Goal: Task Accomplishment & Management: Use online tool/utility

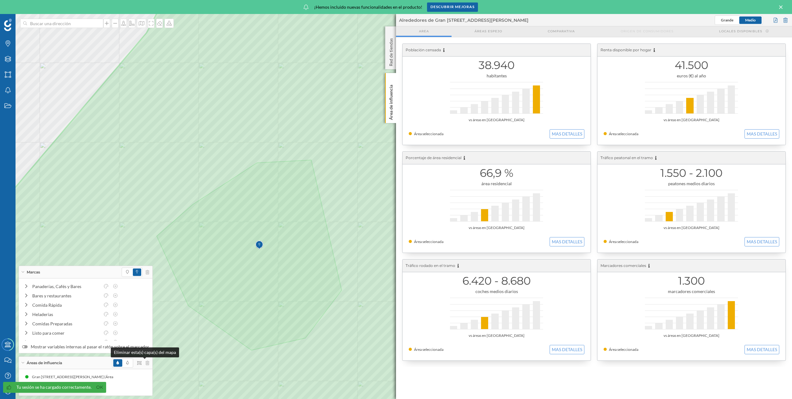
click at [146, 361] on icon at bounding box center [148, 362] width 4 height 4
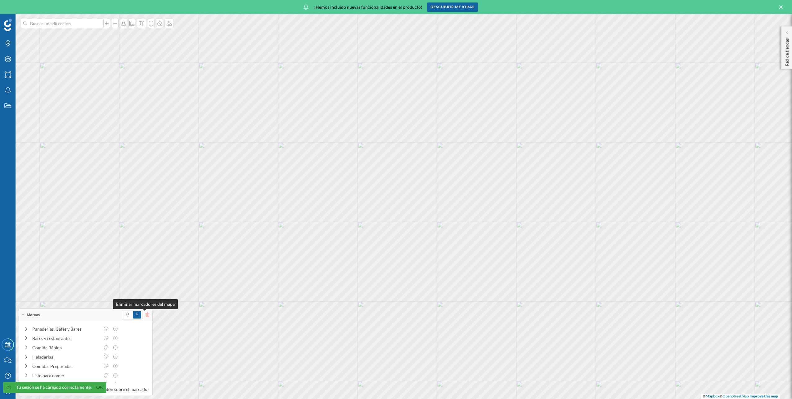
click at [146, 315] on icon at bounding box center [148, 314] width 4 height 4
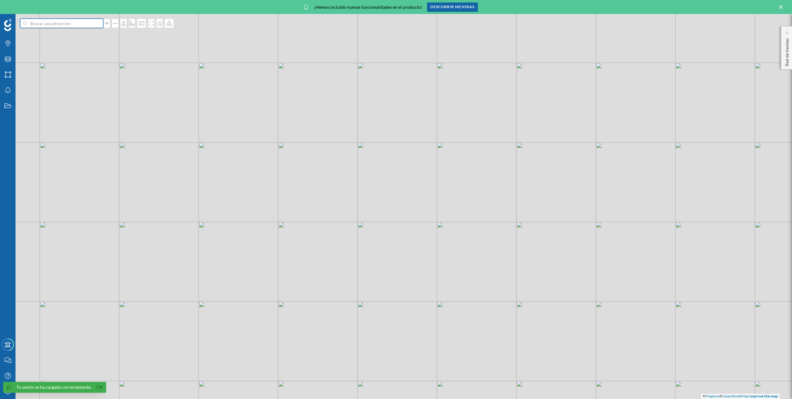
click at [56, 25] on input at bounding box center [62, 23] width 70 height 9
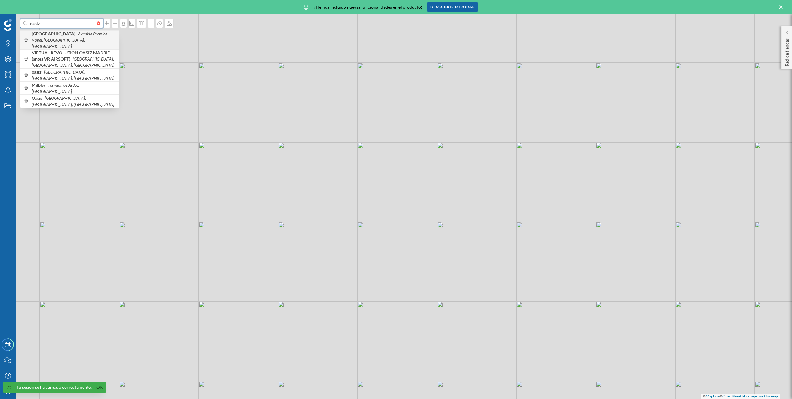
type input "oasiz"
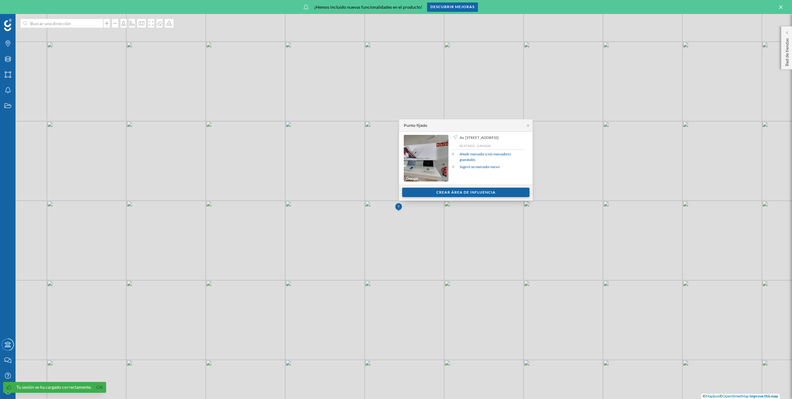
click at [463, 192] on div "Crear área de influencia" at bounding box center [465, 192] width 127 height 9
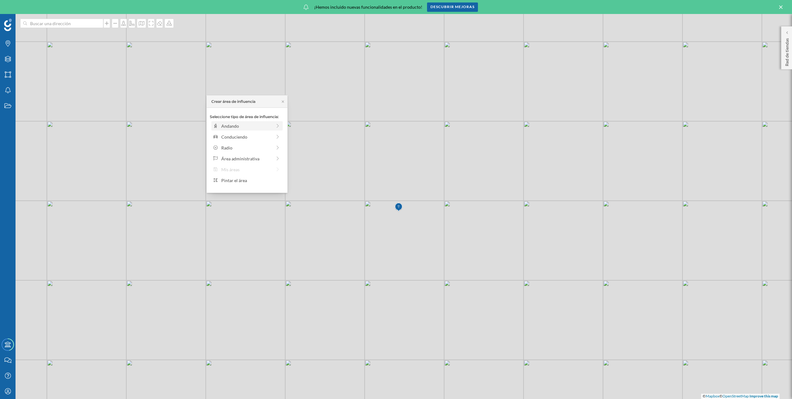
click at [245, 129] on div "Andando" at bounding box center [246, 125] width 71 height 9
drag, startPoint x: 218, startPoint y: 135, endPoint x: 246, endPoint y: 135, distance: 28.6
click at [246, 135] on div at bounding box center [246, 134] width 6 height 6
click at [250, 170] on div "Crear área de influencia" at bounding box center [247, 169] width 75 height 9
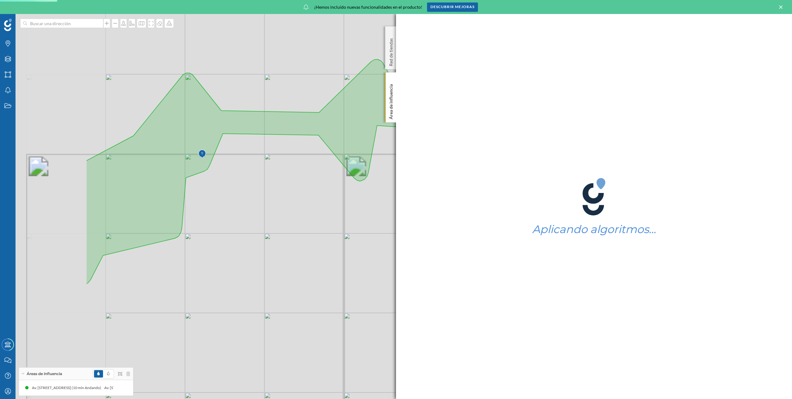
drag, startPoint x: 106, startPoint y: 174, endPoint x: 271, endPoint y: 167, distance: 166.0
click at [271, 167] on div "© Mapbox © OpenStreetMap Improve this map" at bounding box center [396, 206] width 792 height 385
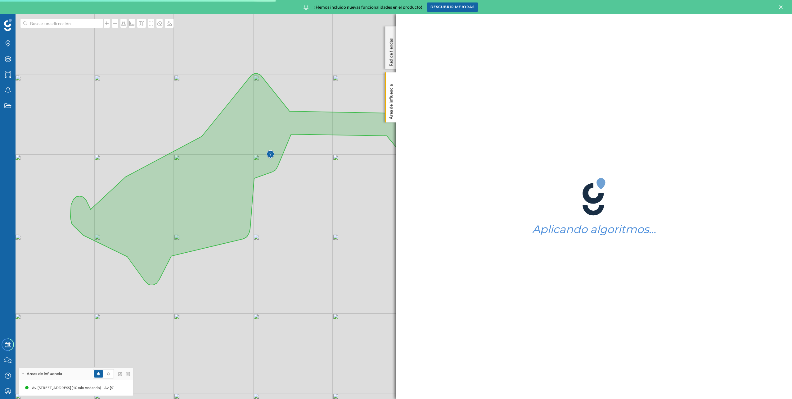
drag, startPoint x: 263, startPoint y: 158, endPoint x: 331, endPoint y: 158, distance: 68.3
click at [331, 158] on div "© Mapbox © OpenStreetMap Improve this map" at bounding box center [396, 206] width 792 height 385
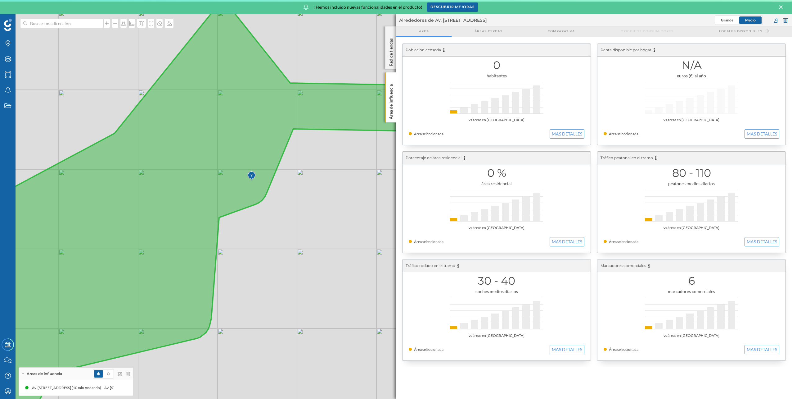
click at [172, 228] on icon at bounding box center [294, 205] width 748 height 450
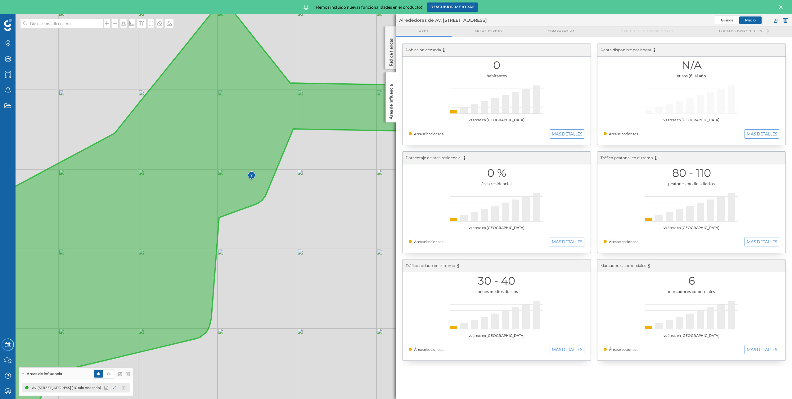
click at [115, 388] on icon at bounding box center [115, 387] width 4 height 4
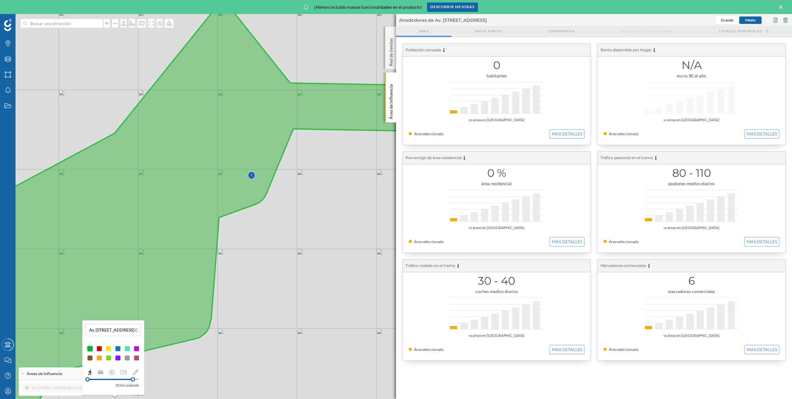
drag, startPoint x: 116, startPoint y: 379, endPoint x: 133, endPoint y: 381, distance: 17.2
click at [133, 381] on div at bounding box center [133, 379] width 4 height 4
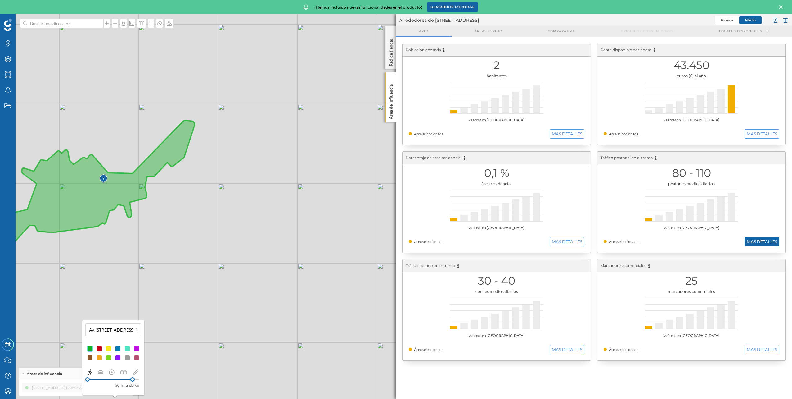
click at [750, 239] on button "MAS DETALLES" at bounding box center [762, 241] width 35 height 9
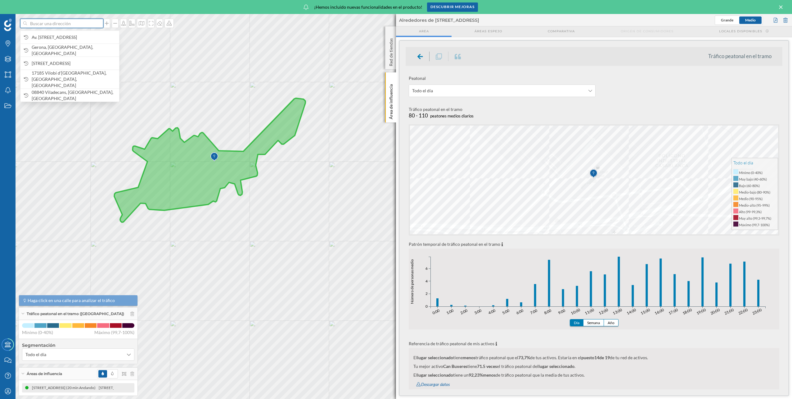
click at [67, 28] on input at bounding box center [62, 23] width 70 height 9
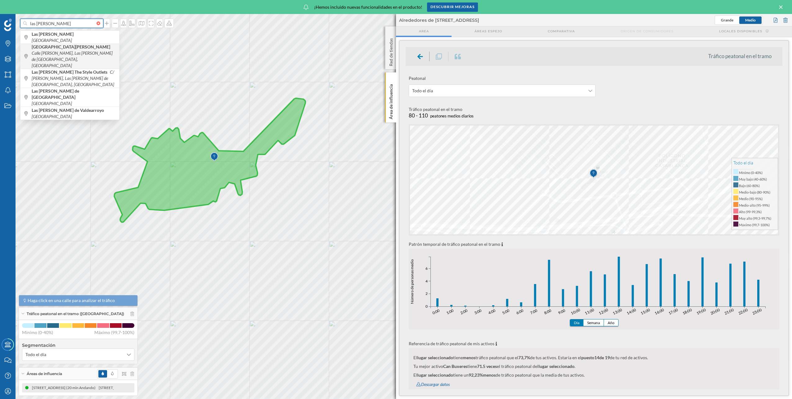
type input "las rozas"
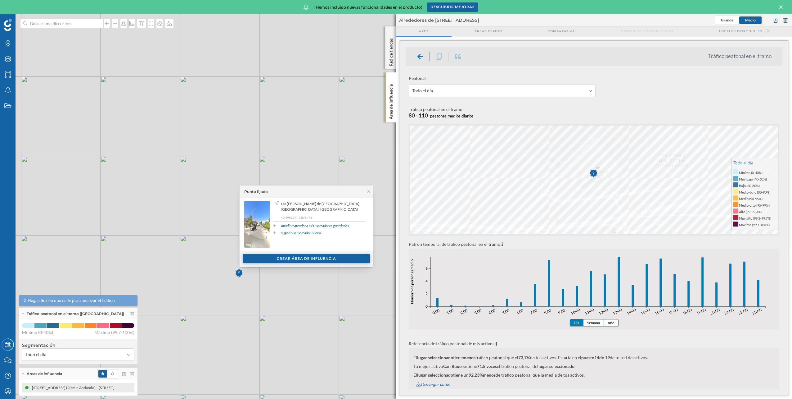
click at [308, 257] on div "Crear área de influencia" at bounding box center [306, 258] width 127 height 9
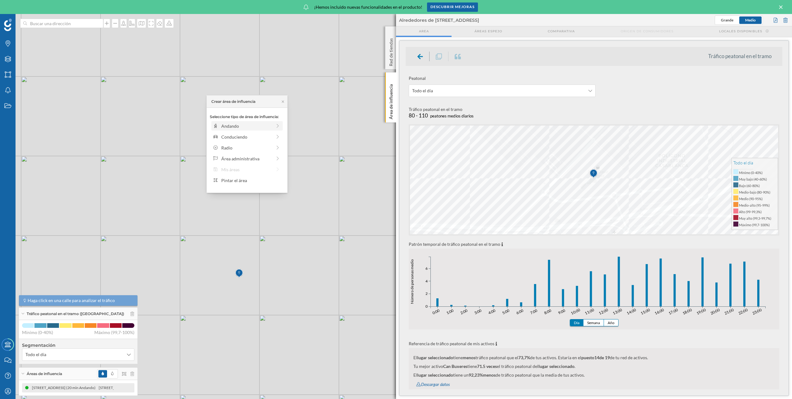
click at [234, 129] on div "Andando" at bounding box center [246, 125] width 71 height 9
drag, startPoint x: 219, startPoint y: 136, endPoint x: 268, endPoint y: 136, distance: 49.4
click at [268, 136] on div at bounding box center [268, 134] width 6 height 6
click at [264, 169] on div "Crear área de influencia" at bounding box center [247, 169] width 75 height 9
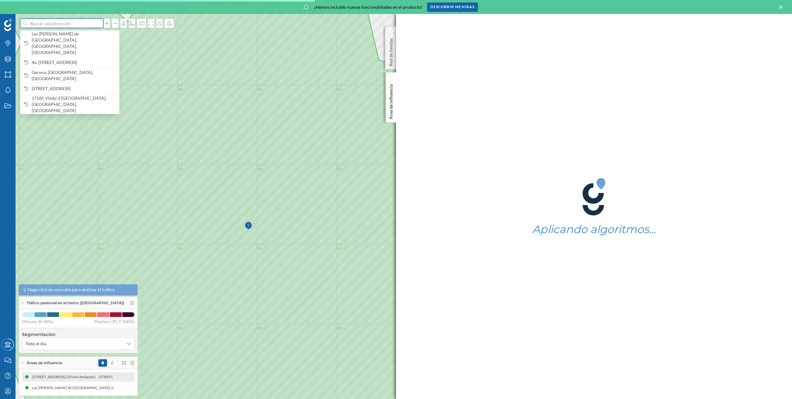
click at [61, 21] on input at bounding box center [62, 23] width 70 height 9
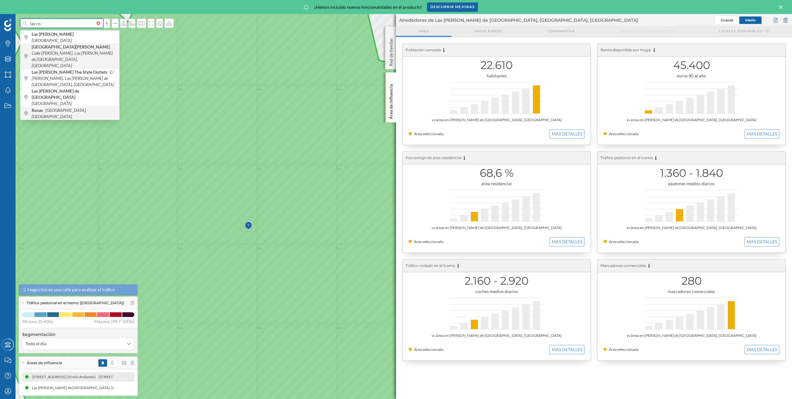
type input "las ro"
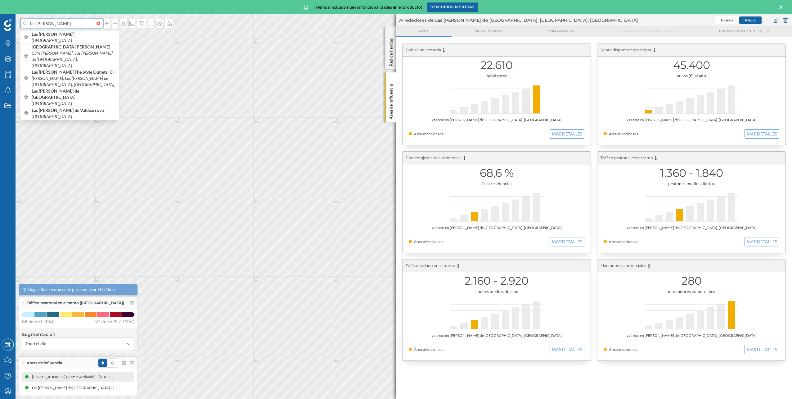
drag, startPoint x: 53, startPoint y: 25, endPoint x: -1, endPoint y: 24, distance: 54.4
click at [0, 24] on html "las rozas Las Rozas España Las Rozas Village Calle Juan Ramón Jiménez, Las Roza…" at bounding box center [396, 199] width 792 height 399
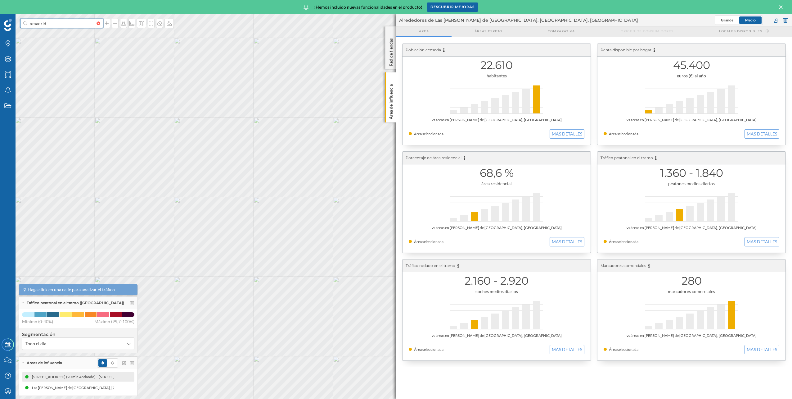
type input "xmadrid"
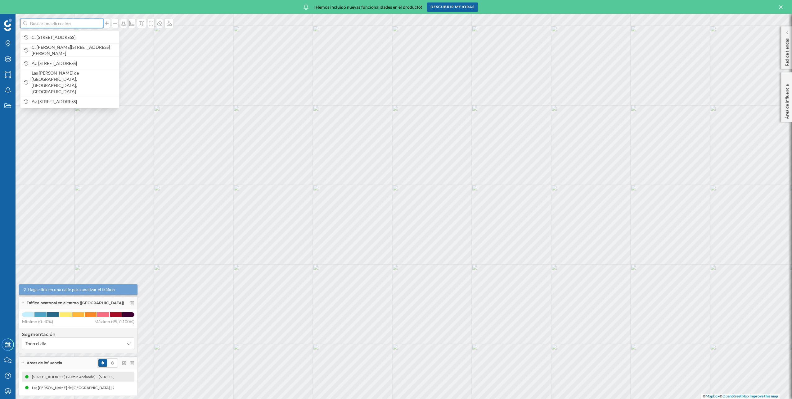
click at [72, 21] on input at bounding box center [62, 23] width 70 height 9
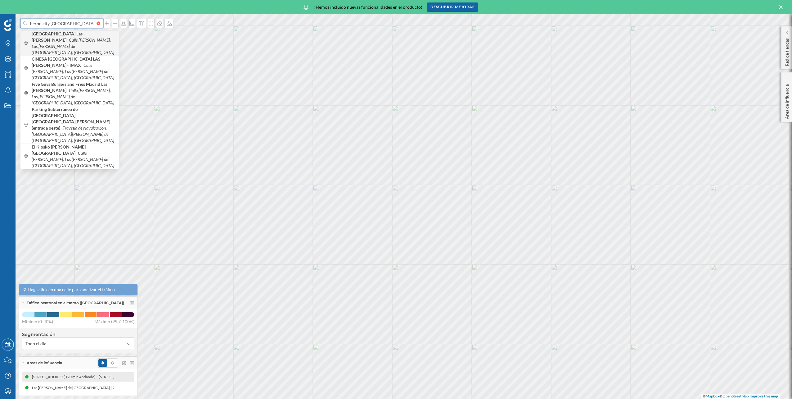
type input "heron city [GEOGRAPHIC_DATA]"
drag, startPoint x: 77, startPoint y: 35, endPoint x: 80, endPoint y: 35, distance: 3.2
click at [80, 37] on icon "Calle [PERSON_NAME], Las Rozas de [GEOGRAPHIC_DATA], [GEOGRAPHIC_DATA]" at bounding box center [73, 46] width 83 height 18
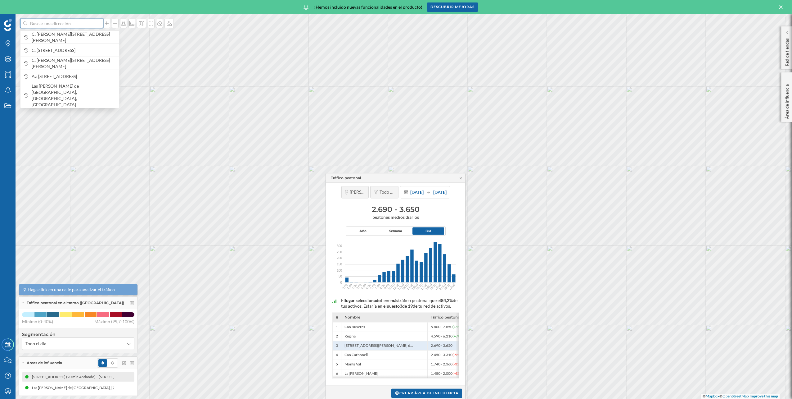
click at [53, 25] on input at bounding box center [62, 23] width 70 height 9
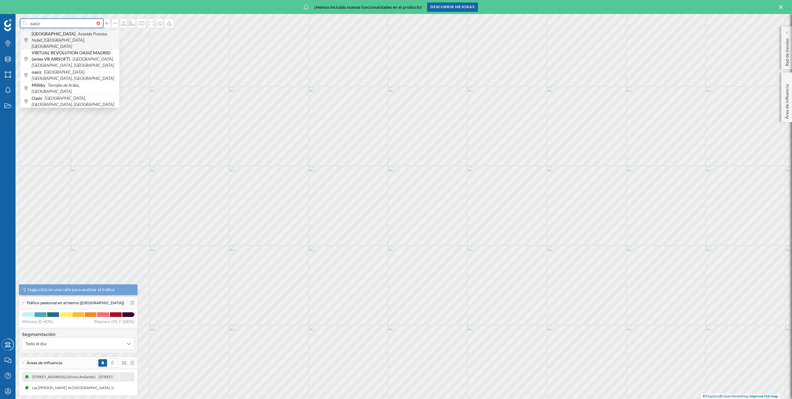
type input "oasiz"
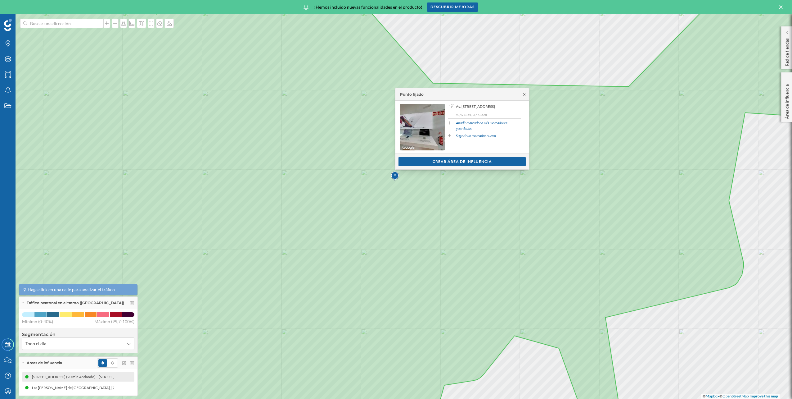
click at [524, 93] on icon at bounding box center [524, 95] width 5 height 4
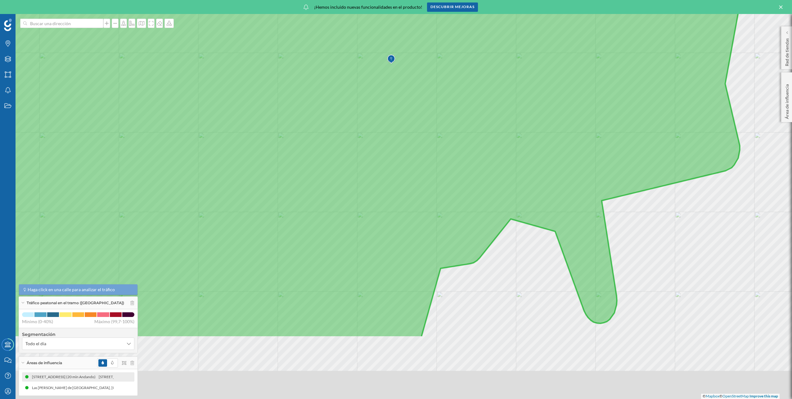
drag, startPoint x: 406, startPoint y: 223, endPoint x: 387, endPoint y: 132, distance: 92.6
click at [397, 122] on icon at bounding box center [392, 97] width 952 height 480
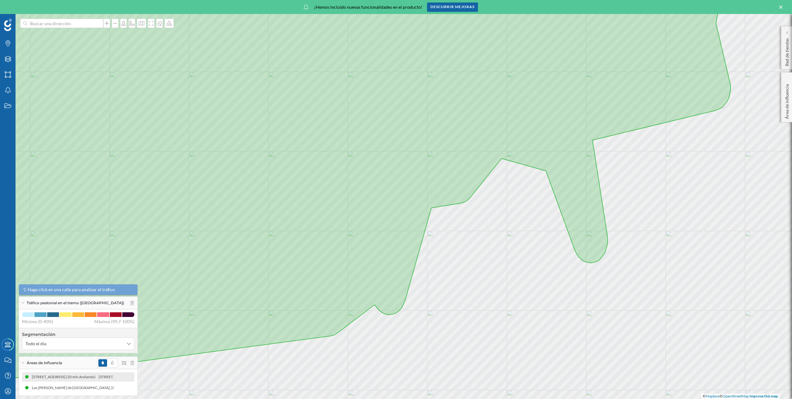
click at [126, 298] on div "Tráfico peatonal en el tramo ([GEOGRAPHIC_DATA])" at bounding box center [78, 303] width 119 height 12
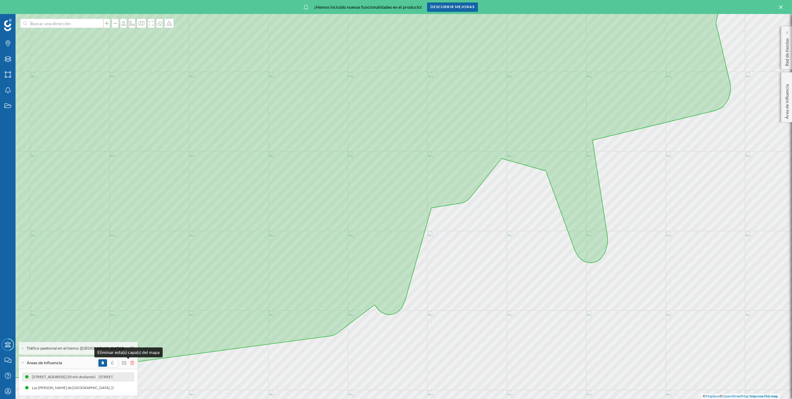
click at [130, 362] on icon at bounding box center [132, 362] width 4 height 4
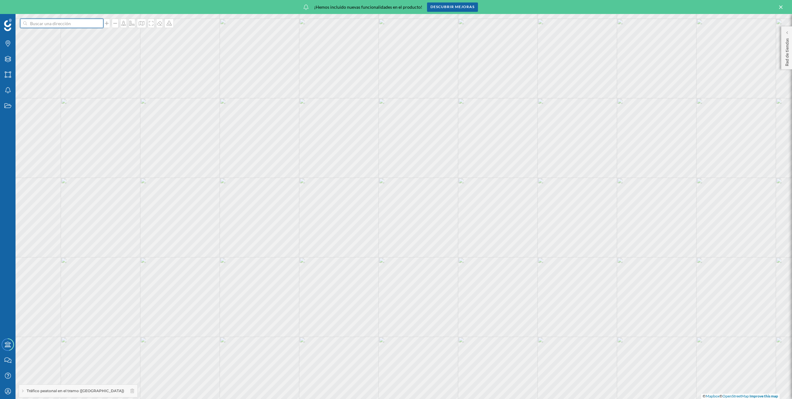
click at [40, 22] on input at bounding box center [62, 23] width 70 height 9
type input "xmadrid"
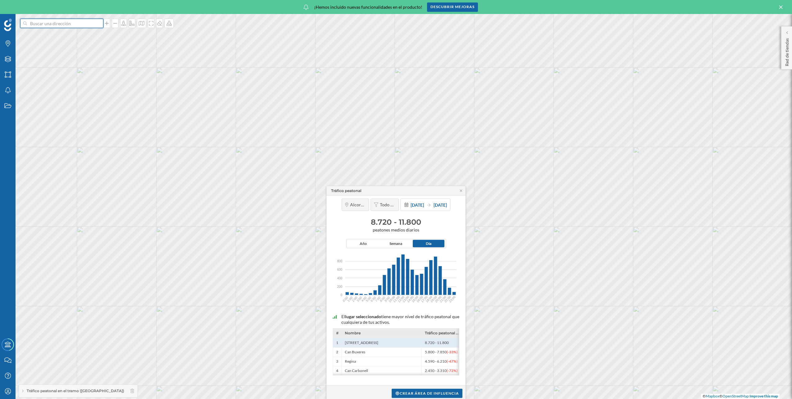
click at [48, 23] on input at bounding box center [62, 23] width 70 height 9
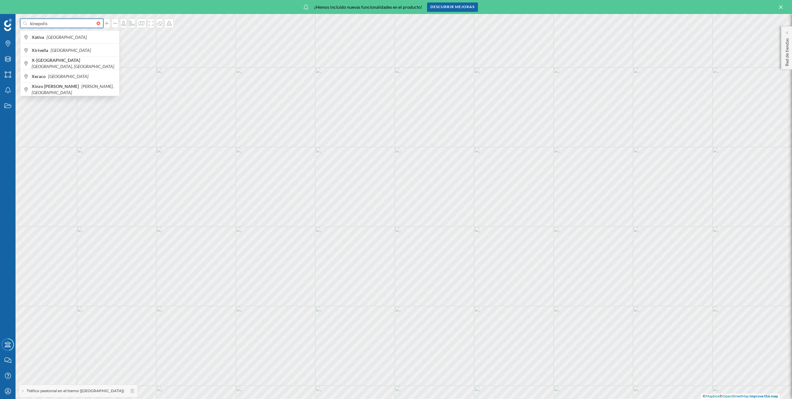
type input "kinepolis"
click at [56, 24] on input at bounding box center [62, 23] width 70 height 9
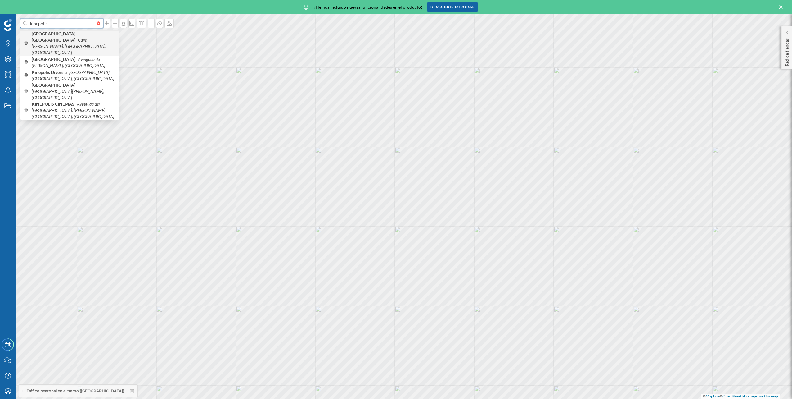
type input "kinepolis"
click at [57, 38] on icon "Calle [PERSON_NAME], [GEOGRAPHIC_DATA], [GEOGRAPHIC_DATA]" at bounding box center [69, 46] width 75 height 18
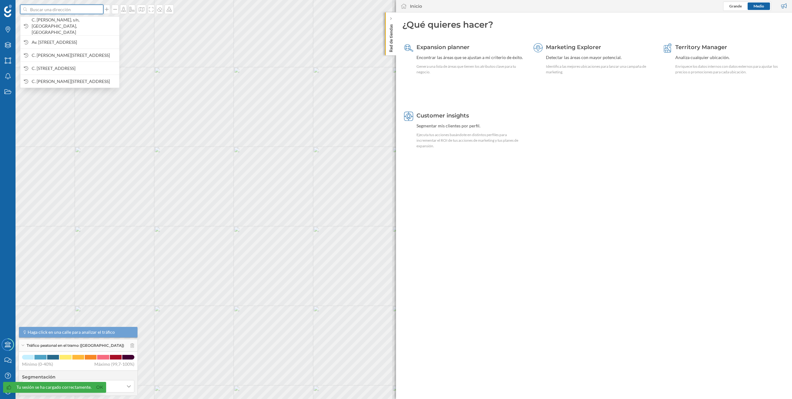
click at [78, 11] on input at bounding box center [62, 9] width 70 height 9
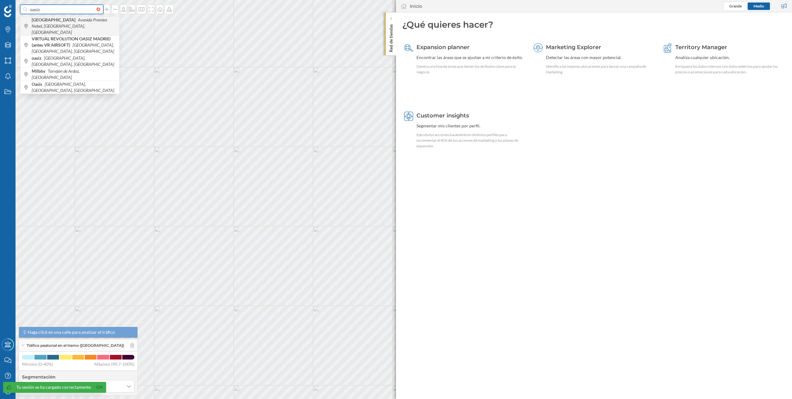
type input "oasiz"
click at [76, 21] on icon "Avenida Premios Nobel, [GEOGRAPHIC_DATA], [GEOGRAPHIC_DATA]" at bounding box center [69, 26] width 75 height 18
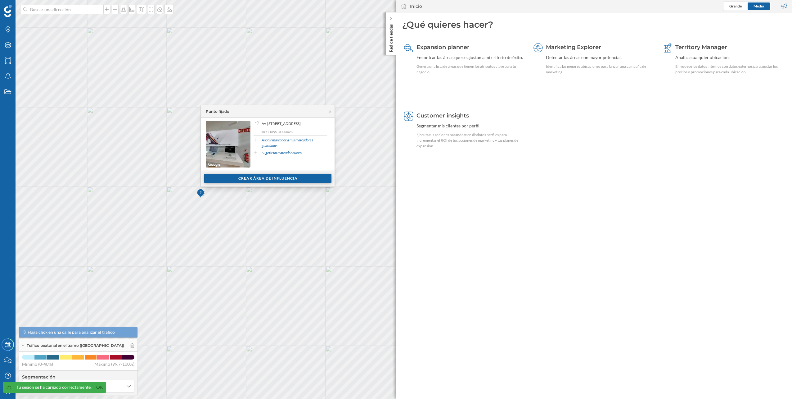
click at [243, 177] on div "Crear área de influencia" at bounding box center [267, 178] width 127 height 9
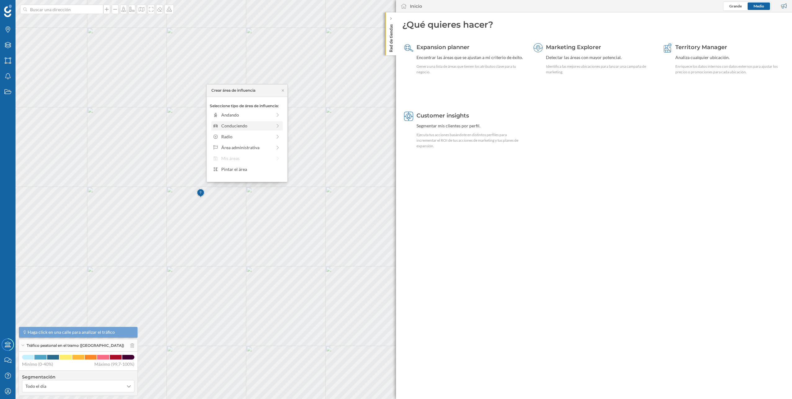
click at [242, 125] on div "Conduciendo" at bounding box center [246, 125] width 51 height 7
drag, startPoint x: 219, startPoint y: 124, endPoint x: 265, endPoint y: 124, distance: 45.3
click at [265, 124] on div at bounding box center [264, 123] width 6 height 6
drag, startPoint x: 265, startPoint y: 124, endPoint x: 269, endPoint y: 123, distance: 4.3
click at [269, 123] on div at bounding box center [268, 123] width 6 height 6
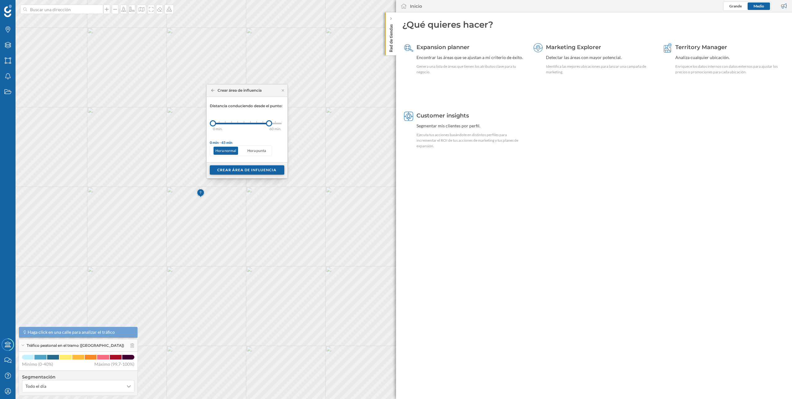
click at [255, 167] on div "Crear área de influencia" at bounding box center [247, 169] width 75 height 9
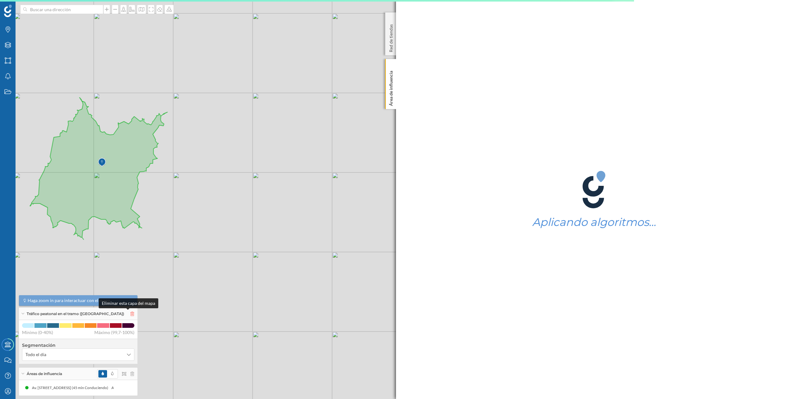
click at [130, 313] on icon at bounding box center [132, 313] width 4 height 4
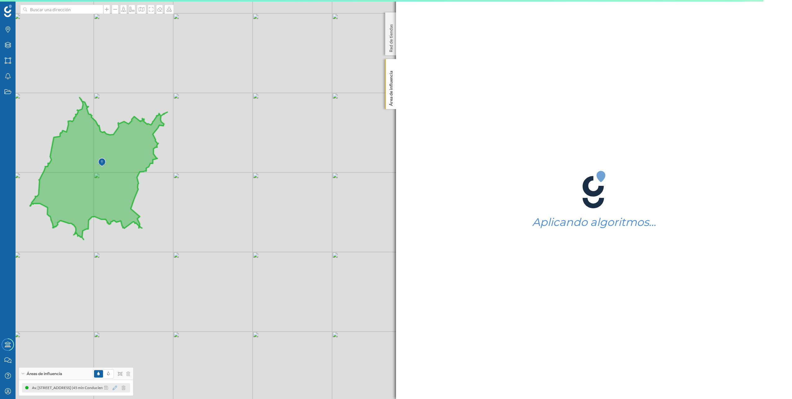
click at [116, 388] on icon at bounding box center [115, 387] width 4 height 4
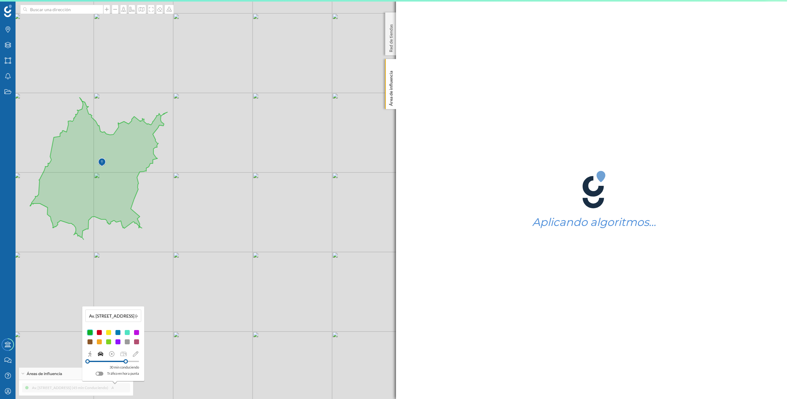
drag, startPoint x: 129, startPoint y: 361, endPoint x: 126, endPoint y: 361, distance: 3.7
click at [126, 361] on div at bounding box center [126, 361] width 4 height 4
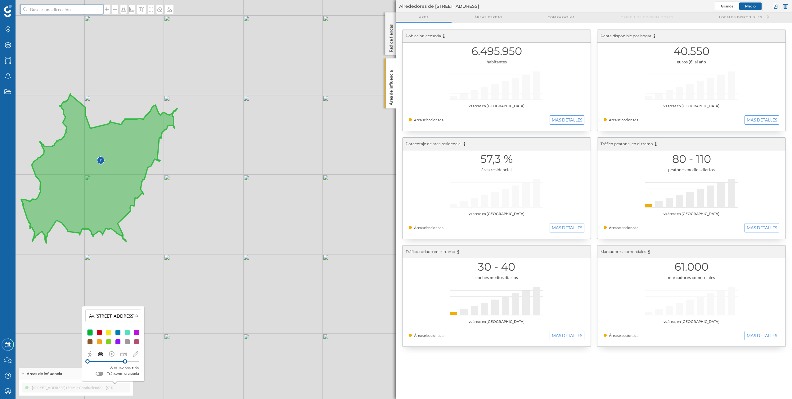
click at [46, 10] on input at bounding box center [62, 9] width 70 height 9
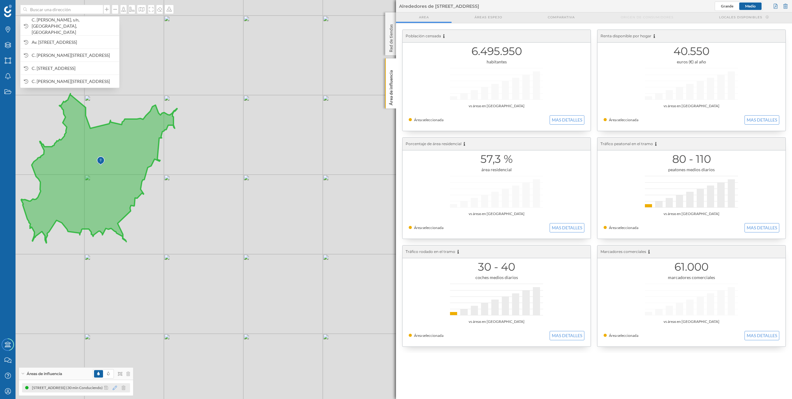
click at [116, 387] on icon at bounding box center [115, 387] width 4 height 4
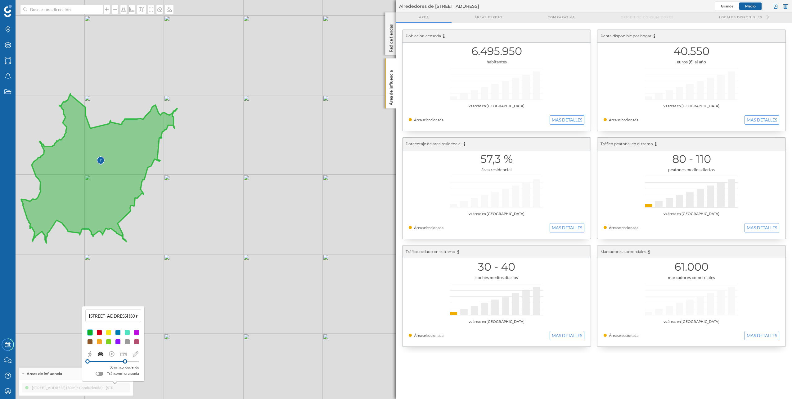
click at [114, 315] on input "[STREET_ADDRESS] (30 min Conduciendo)" at bounding box center [113, 315] width 52 height 9
click at [164, 252] on div "© Mapbox © OpenStreetMap Improve this map" at bounding box center [396, 199] width 792 height 399
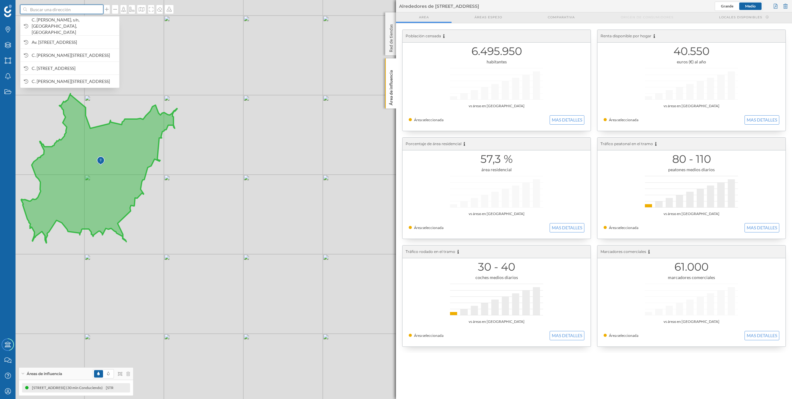
click at [89, 9] on input at bounding box center [62, 9] width 70 height 9
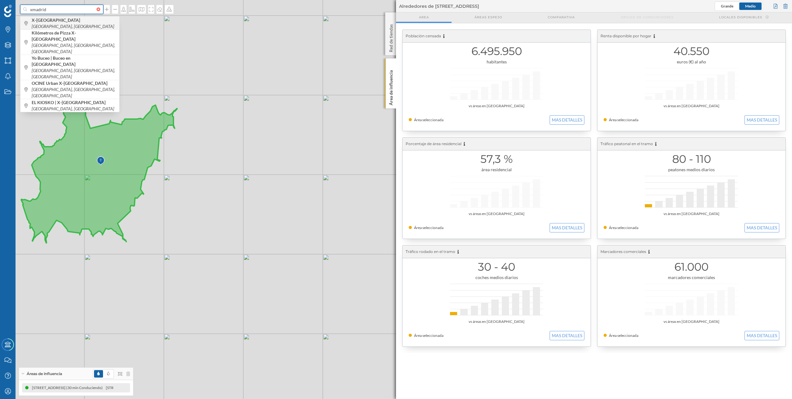
type input "xmadrid"
click at [66, 24] on icon "[GEOGRAPHIC_DATA], [GEOGRAPHIC_DATA]" at bounding box center [73, 26] width 83 height 5
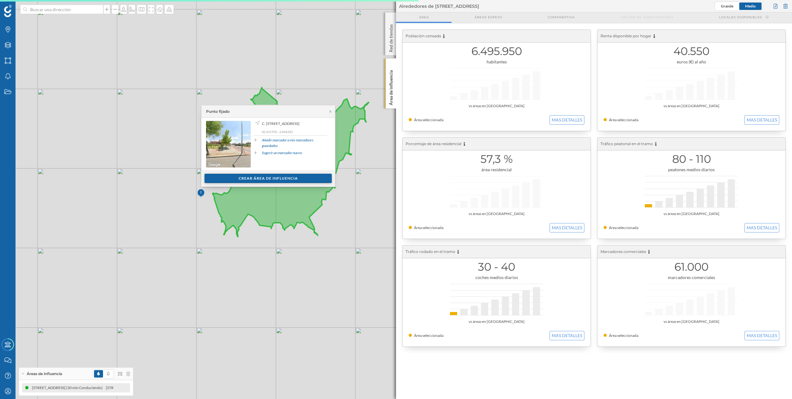
click at [243, 180] on div "Crear área de influencia" at bounding box center [268, 178] width 127 height 9
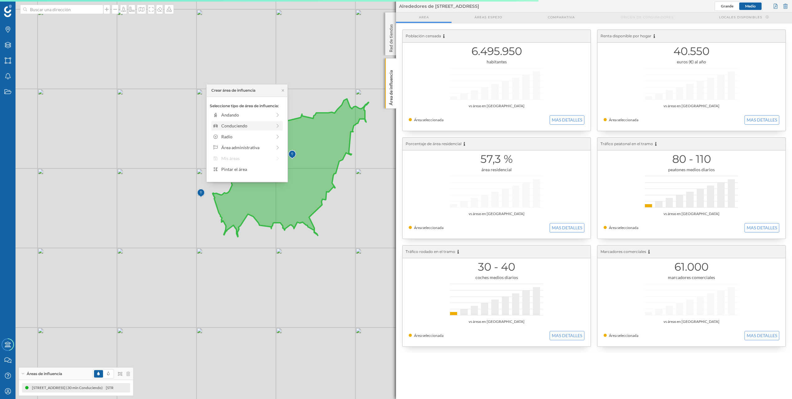
click at [248, 128] on div "Conduciendo" at bounding box center [246, 125] width 51 height 7
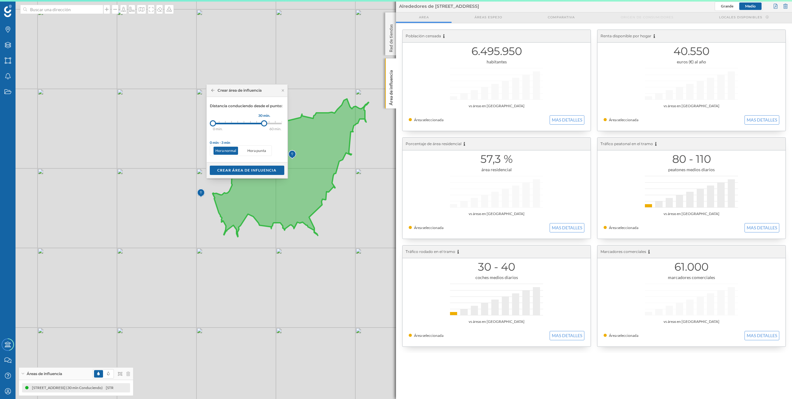
drag, startPoint x: 220, startPoint y: 123, endPoint x: 265, endPoint y: 123, distance: 44.1
click at [265, 123] on div at bounding box center [264, 123] width 6 height 6
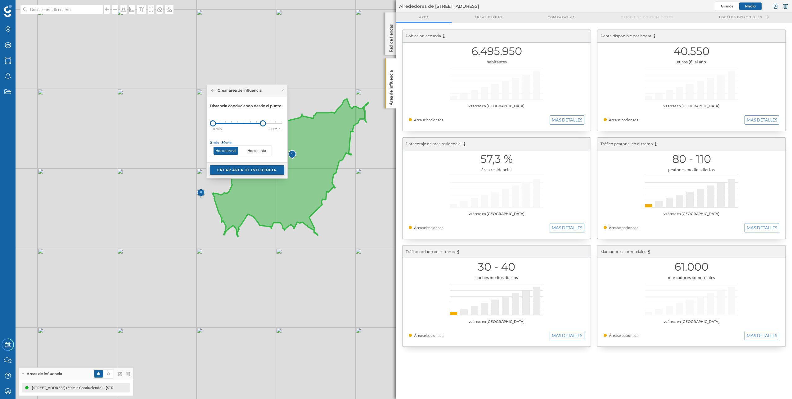
click at [260, 168] on div "Crear área de influencia" at bounding box center [247, 169] width 75 height 9
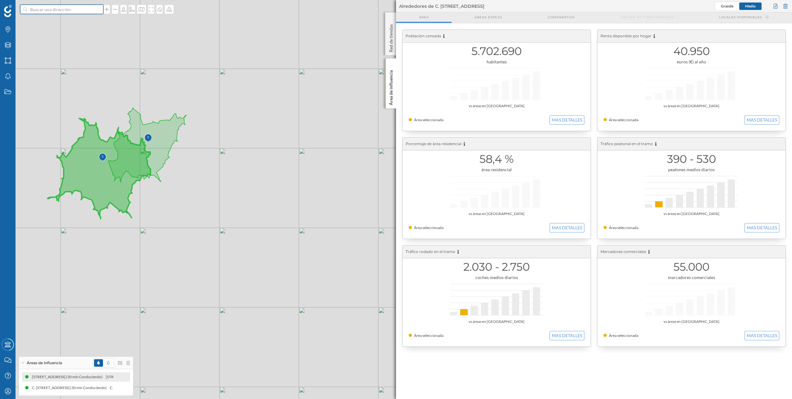
click at [43, 9] on input at bounding box center [62, 9] width 70 height 9
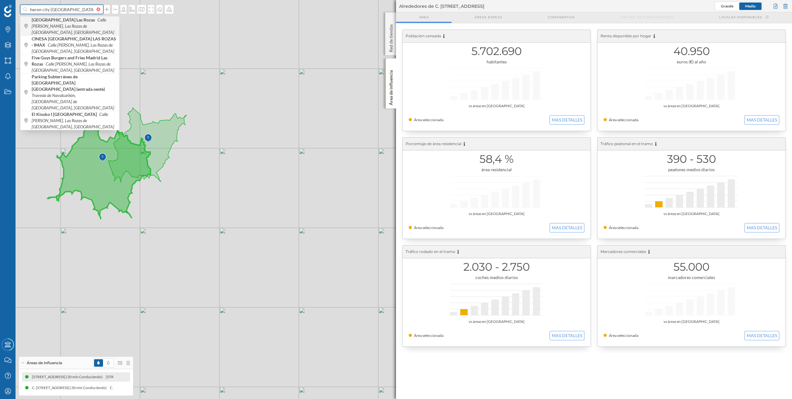
type input "heron city [GEOGRAPHIC_DATA]"
click at [52, 26] on icon "Calle [PERSON_NAME], Las Rozas de [GEOGRAPHIC_DATA], [GEOGRAPHIC_DATA]" at bounding box center [73, 26] width 83 height 18
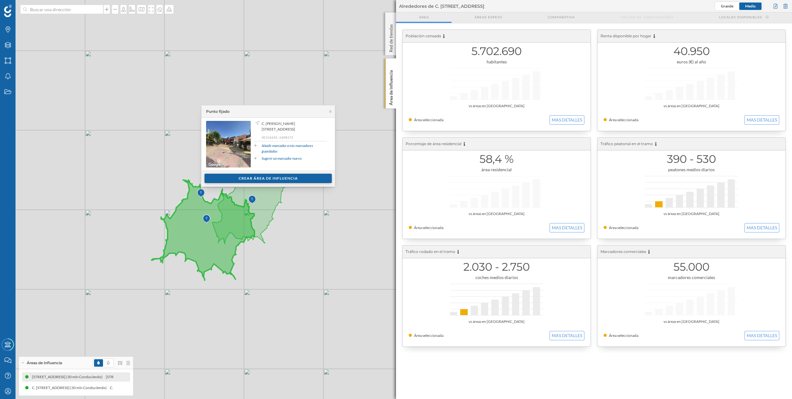
click at [269, 178] on div "Crear área de influencia" at bounding box center [268, 178] width 127 height 9
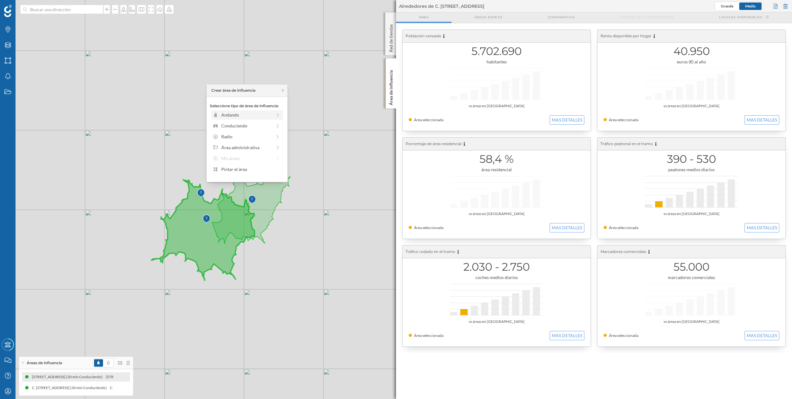
click at [249, 117] on div "Andando" at bounding box center [246, 114] width 51 height 7
click at [212, 93] on div "Crear área de influencia" at bounding box center [247, 90] width 81 height 12
click at [213, 90] on icon at bounding box center [212, 89] width 3 height 3
click at [254, 125] on div "Conduciendo" at bounding box center [246, 125] width 51 height 7
drag, startPoint x: 221, startPoint y: 123, endPoint x: 264, endPoint y: 124, distance: 43.2
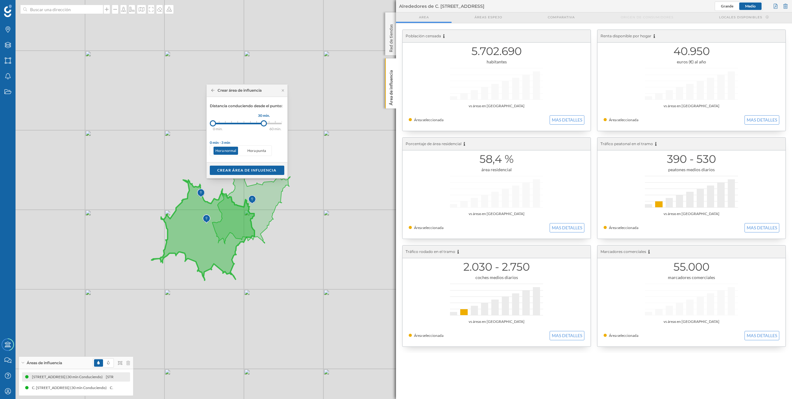
click at [264, 124] on div at bounding box center [264, 123] width 6 height 6
click at [266, 167] on div "Crear área de influencia" at bounding box center [247, 169] width 75 height 9
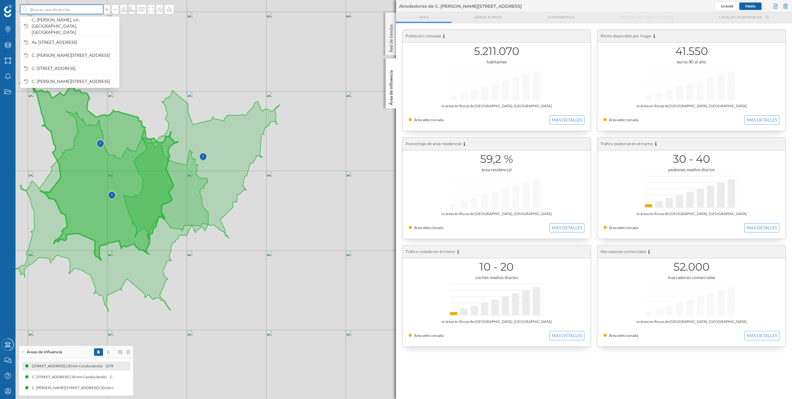
click at [61, 11] on input at bounding box center [62, 9] width 70 height 9
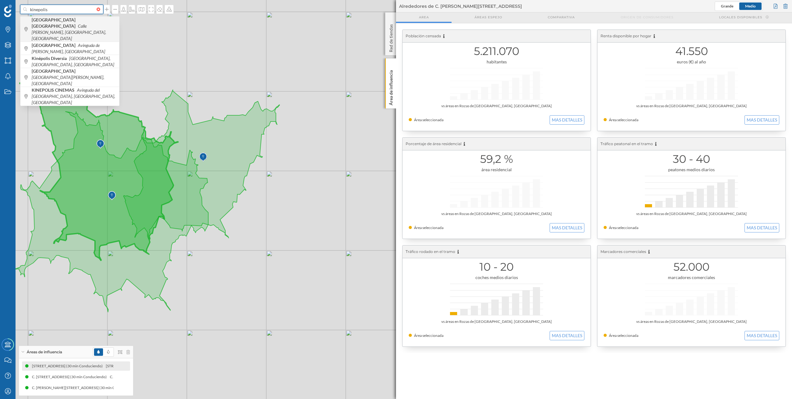
type input "kinepolis"
click at [63, 21] on b "[GEOGRAPHIC_DATA] [GEOGRAPHIC_DATA]" at bounding box center [54, 22] width 45 height 11
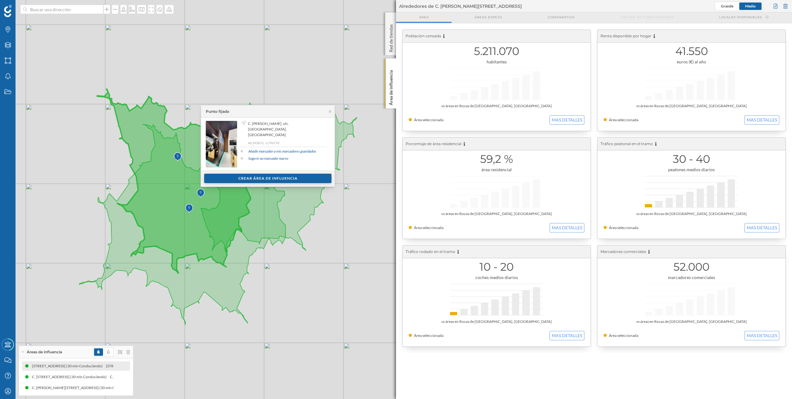
click at [230, 175] on div "Crear área de influencia" at bounding box center [267, 178] width 127 height 9
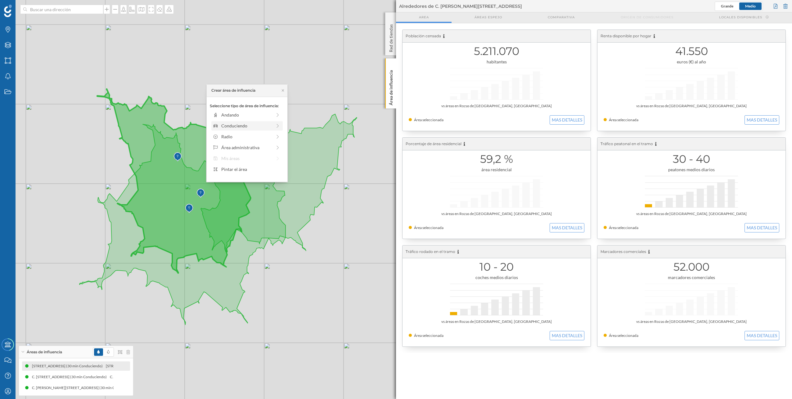
click at [242, 124] on div "Conduciendo" at bounding box center [246, 125] width 51 height 7
click at [257, 123] on div "0 min. 3 min. 5 min. 7 min. 10 min. 12 min. 15 min. 20 min. 30 min. 45 min. 50 …" at bounding box center [247, 124] width 69 height 2
click at [269, 122] on div "45 min." at bounding box center [269, 122] width 1 height 2
click at [263, 122] on div at bounding box center [263, 122] width 1 height 2
click at [256, 168] on div "Crear área de influencia" at bounding box center [247, 169] width 75 height 9
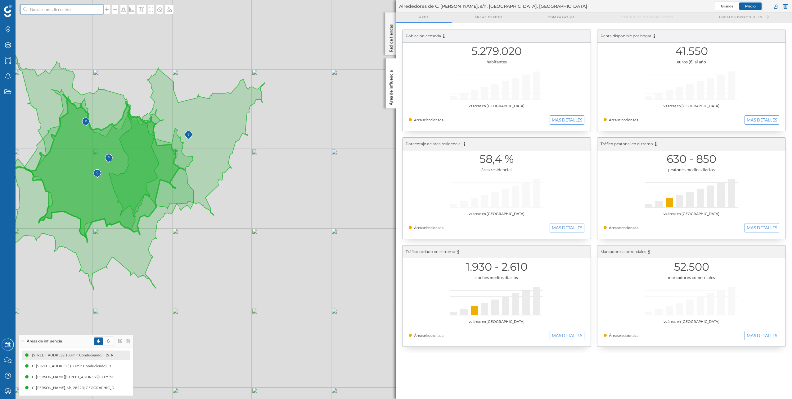
click at [78, 11] on input at bounding box center [62, 9] width 70 height 9
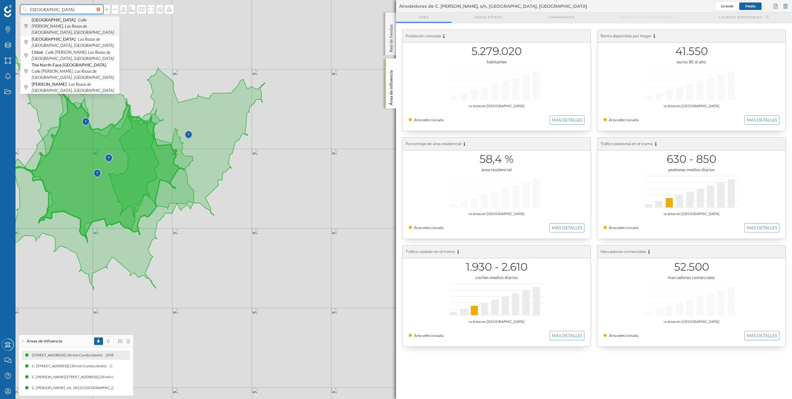
type input "[GEOGRAPHIC_DATA]"
click at [84, 22] on icon "Calle [PERSON_NAME], Las Rozas de [GEOGRAPHIC_DATA], [GEOGRAPHIC_DATA]" at bounding box center [73, 26] width 83 height 18
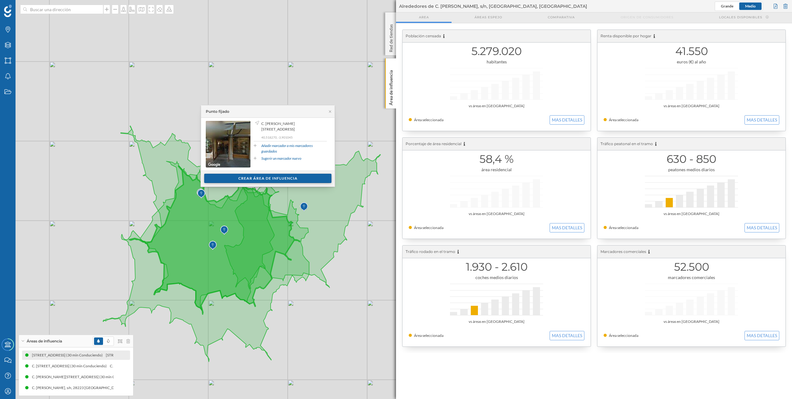
click at [288, 174] on div "Crear área de influencia" at bounding box center [267, 178] width 127 height 9
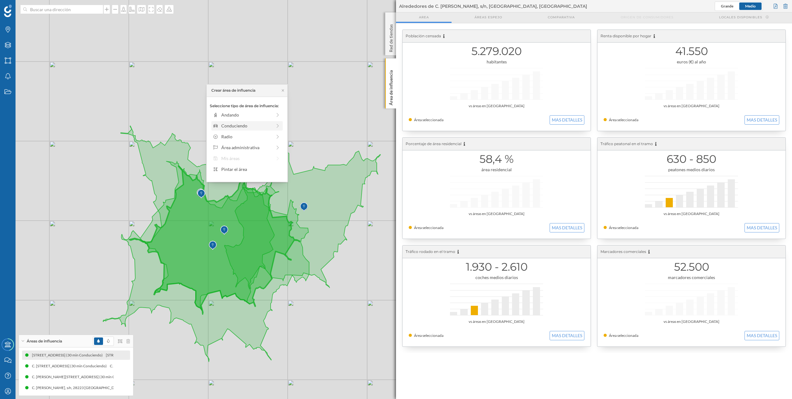
click at [255, 128] on div "Conduciendo" at bounding box center [246, 125] width 51 height 7
click at [264, 124] on div "0 min. 3 min. 5 min. 7 min. 10 min. 12 min. 15 min. 20 min. 30 min. 45 min. 50 …" at bounding box center [247, 124] width 69 height 8
click at [261, 168] on div "Crear área de influencia" at bounding box center [247, 169] width 75 height 9
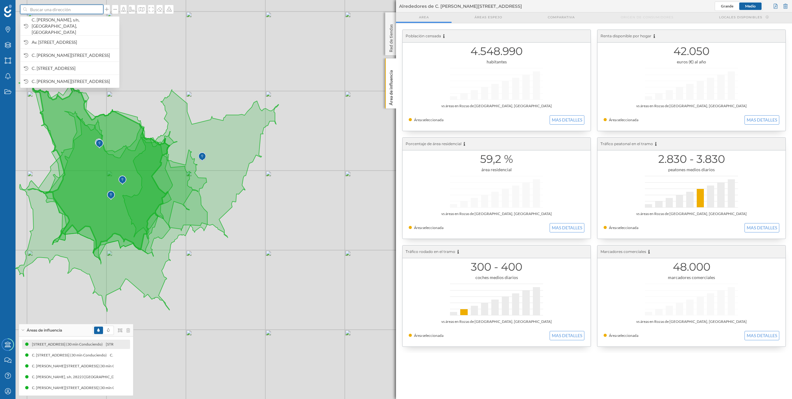
click at [79, 8] on input at bounding box center [62, 9] width 70 height 9
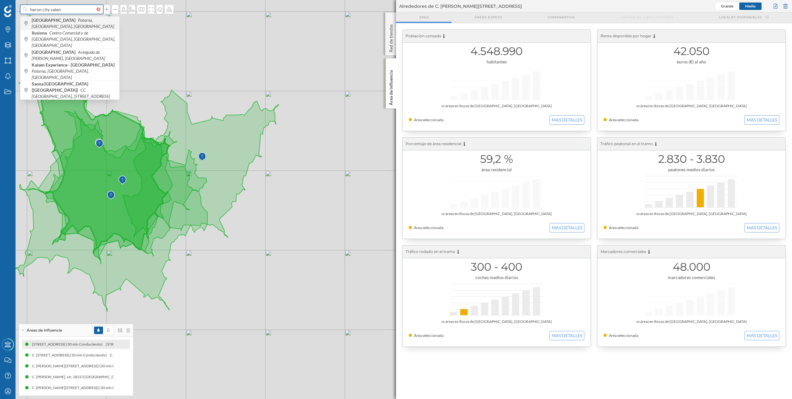
type input "heron city valen"
click at [68, 23] on icon "Paterna, [GEOGRAPHIC_DATA], [GEOGRAPHIC_DATA]" at bounding box center [73, 22] width 83 height 11
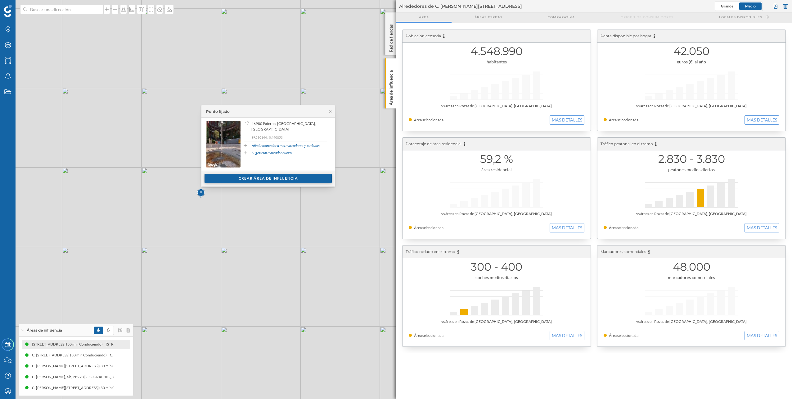
click at [247, 181] on div "Crear área de influencia" at bounding box center [268, 178] width 127 height 9
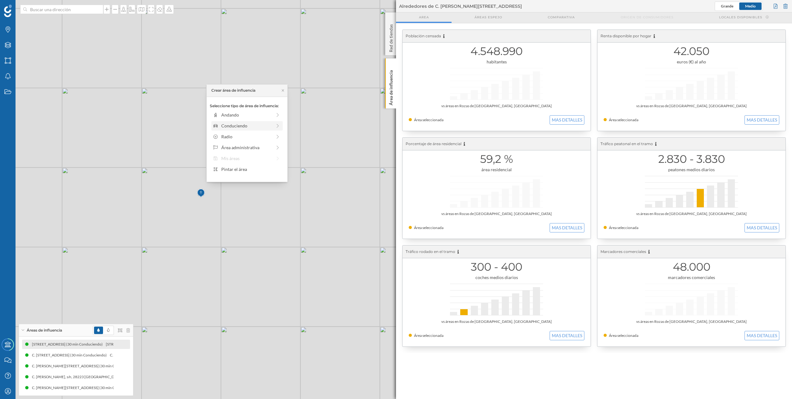
click at [243, 125] on div "Conduciendo" at bounding box center [246, 125] width 51 height 7
click at [263, 123] on div "0 min. 3 min. 5 min. 7 min. 10 min. 12 min. 15 min. 20 min. 30 min. 45 min. 50 …" at bounding box center [247, 124] width 69 height 2
click at [251, 170] on div "Crear área de influencia" at bounding box center [247, 169] width 75 height 9
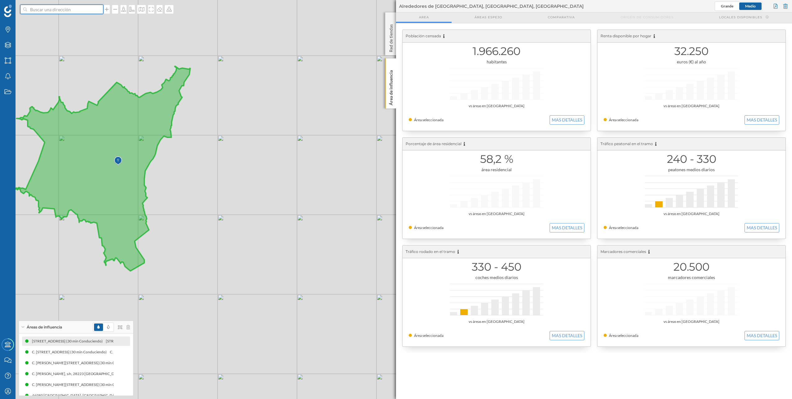
click at [52, 12] on input at bounding box center [62, 9] width 70 height 9
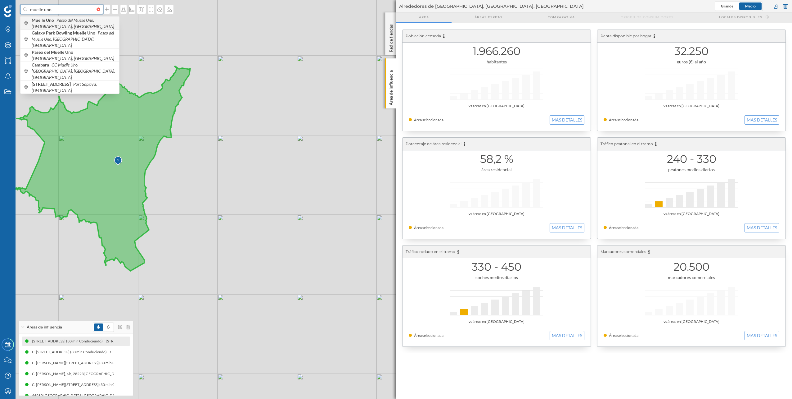
type input "muelle uno"
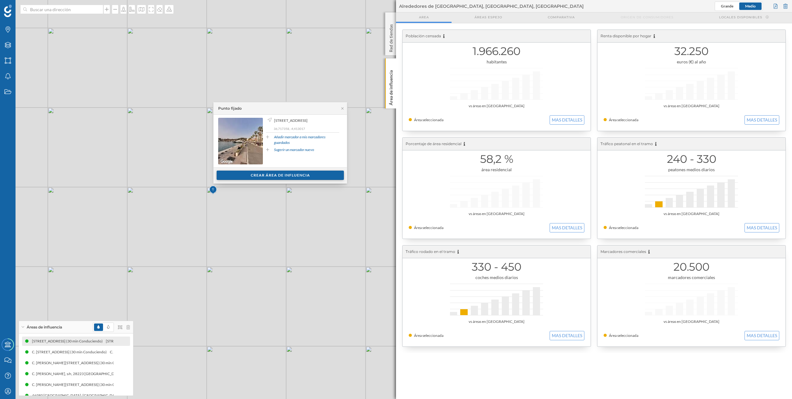
click at [287, 173] on div "Crear área de influencia" at bounding box center [280, 174] width 127 height 9
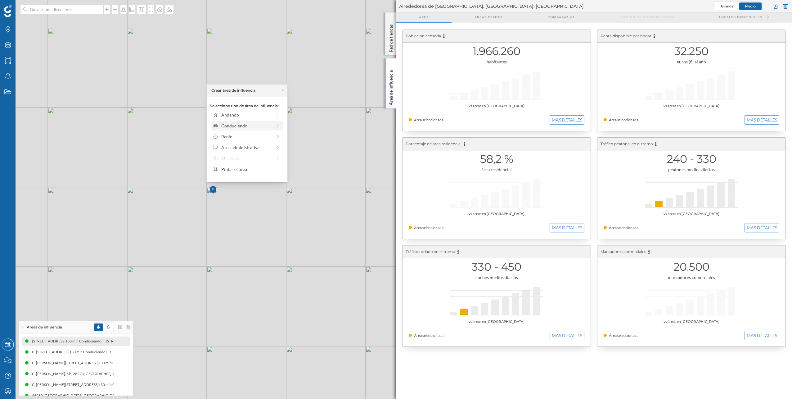
click at [253, 129] on div "Conduciendo" at bounding box center [246, 125] width 51 height 7
click at [264, 123] on div "0 min. 3 min. 5 min. 7 min. 10 min. 12 min. 15 min. 20 min. 30 min. 45 min. 50 …" at bounding box center [247, 124] width 69 height 2
click at [268, 169] on div "Crear área de influencia" at bounding box center [247, 169] width 75 height 9
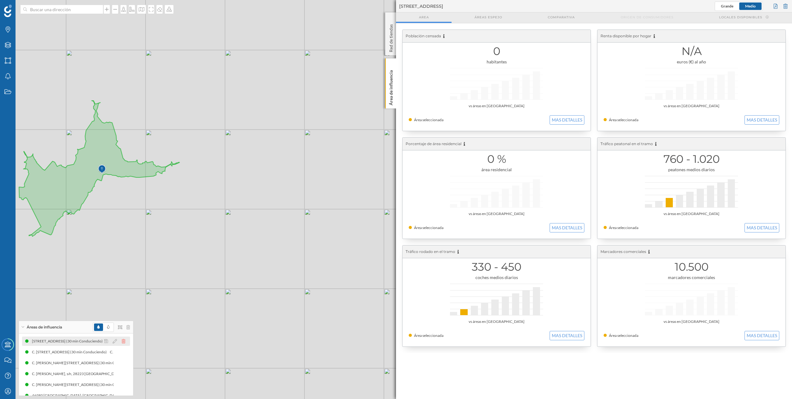
click at [122, 342] on icon at bounding box center [124, 341] width 4 height 4
click at [122, 342] on icon at bounding box center [124, 344] width 4 height 4
click at [125, 355] on icon at bounding box center [124, 355] width 4 height 4
click at [125, 367] on icon at bounding box center [124, 366] width 4 height 4
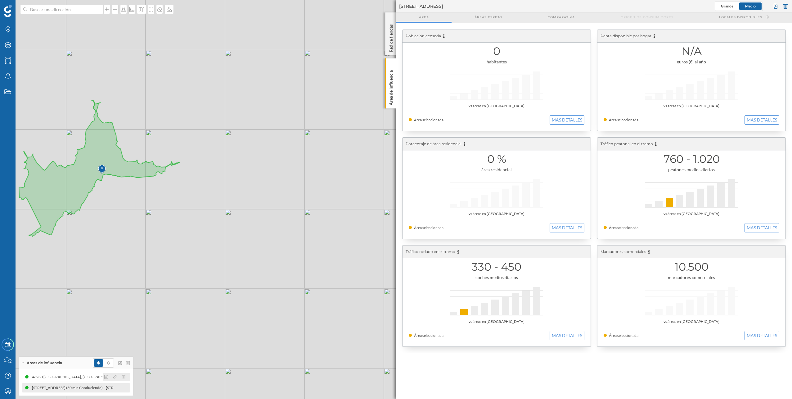
click at [125, 378] on icon at bounding box center [124, 376] width 4 height 4
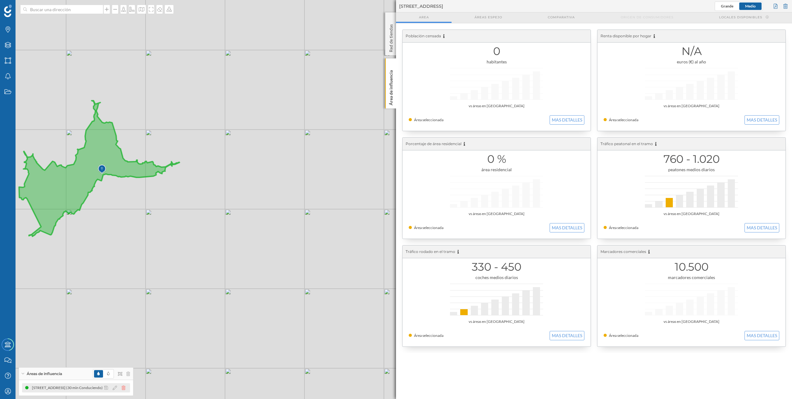
click at [124, 387] on icon at bounding box center [124, 387] width 4 height 4
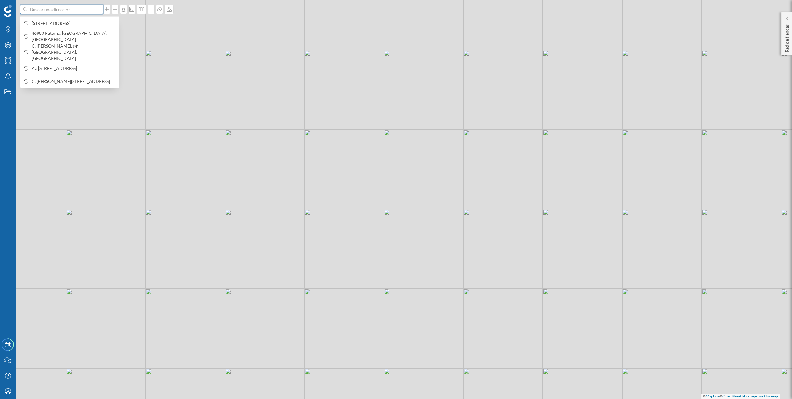
click at [70, 11] on input at bounding box center [62, 9] width 70 height 9
type input "muelle uno"
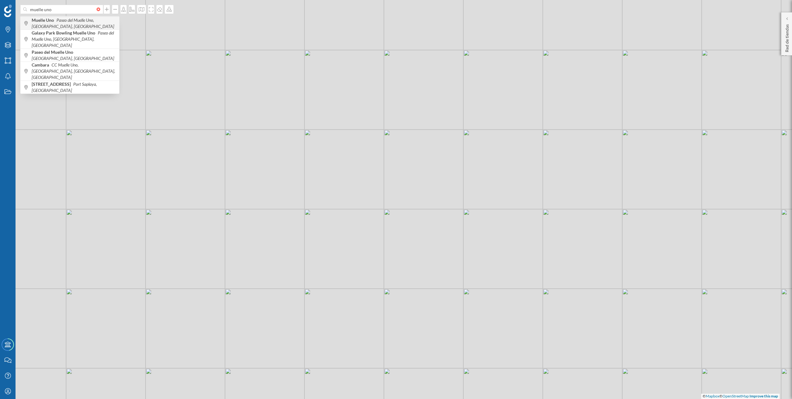
click at [72, 20] on icon "Paseo del Muelle Uno, [GEOGRAPHIC_DATA], [GEOGRAPHIC_DATA]" at bounding box center [73, 22] width 83 height 11
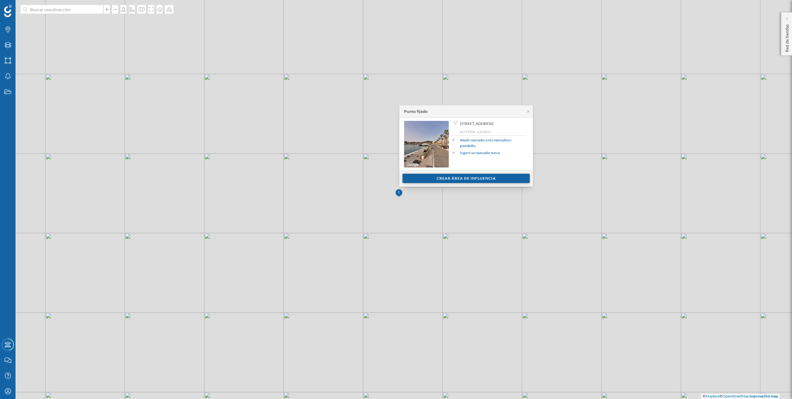
click at [432, 178] on div "Crear área de influencia" at bounding box center [466, 178] width 127 height 9
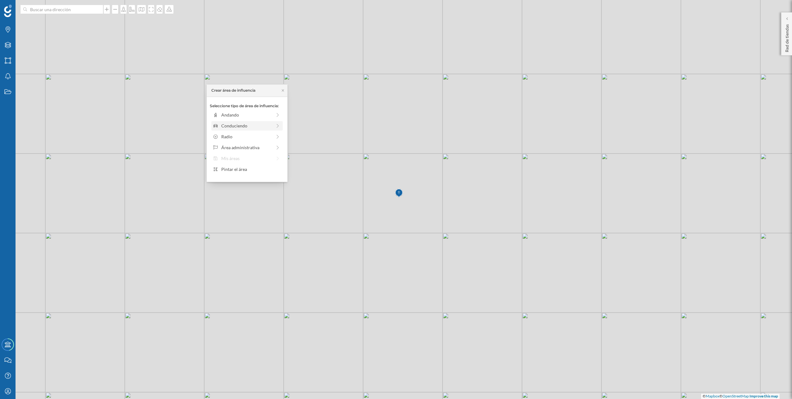
click at [258, 126] on div "Conduciendo" at bounding box center [246, 125] width 51 height 7
click at [261, 122] on div "0 min. 3 min. 5 min. 7 min. 10 min. 12 min. 15 min. 20 min. 30 min. 45 min. 50 …" at bounding box center [247, 124] width 69 height 8
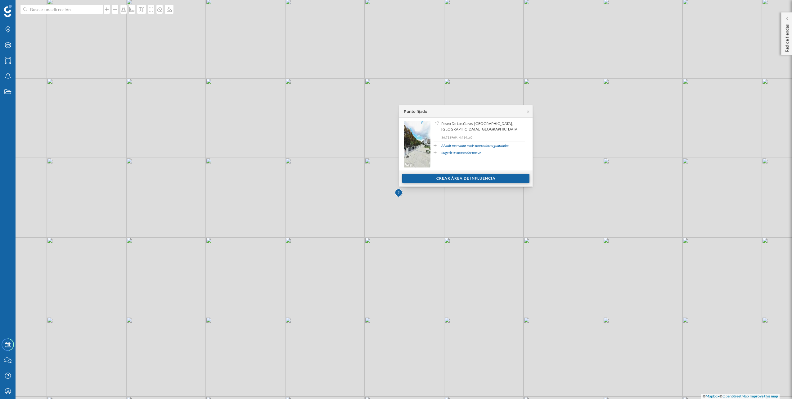
click at [438, 176] on div "Crear área de influencia" at bounding box center [465, 178] width 127 height 9
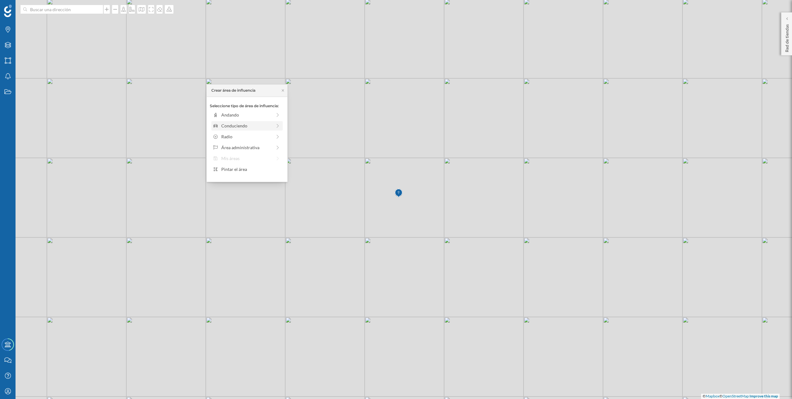
click at [257, 124] on div "Conduciendo" at bounding box center [246, 125] width 51 height 7
click at [264, 123] on div "0 min. 3 min. 5 min. 7 min. 10 min. 12 min. 15 min. 20 min. 30 min. 45 min. 50 …" at bounding box center [247, 124] width 69 height 2
click at [265, 168] on div "Crear área de influencia" at bounding box center [247, 169] width 75 height 9
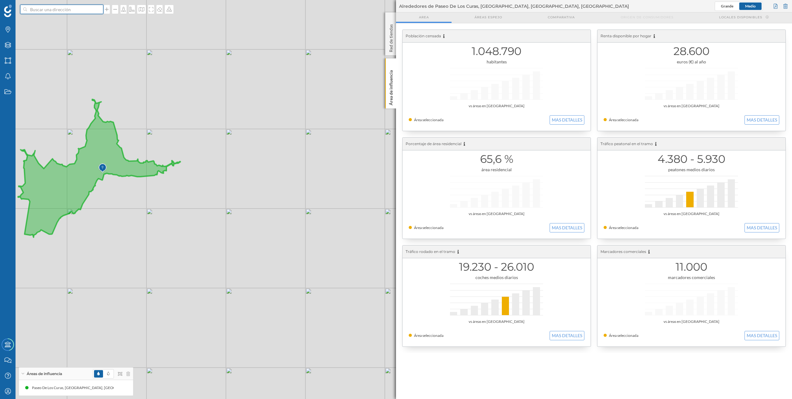
click at [81, 11] on input at bounding box center [62, 9] width 70 height 9
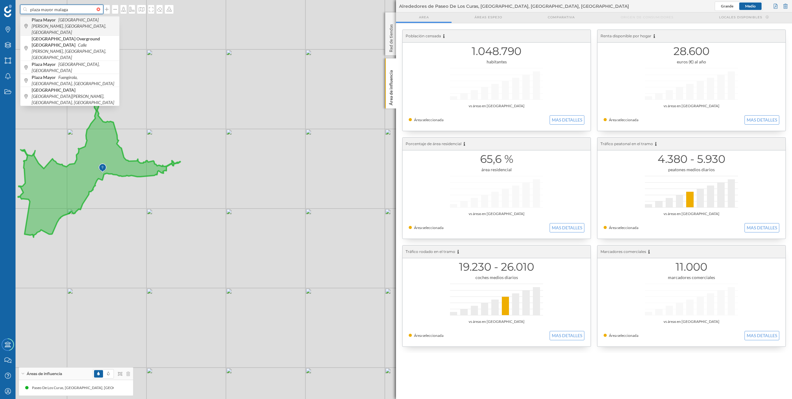
type input "plaza mayor malaga"
click at [75, 22] on icon "[GEOGRAPHIC_DATA][PERSON_NAME], [GEOGRAPHIC_DATA], [GEOGRAPHIC_DATA]" at bounding box center [69, 26] width 75 height 18
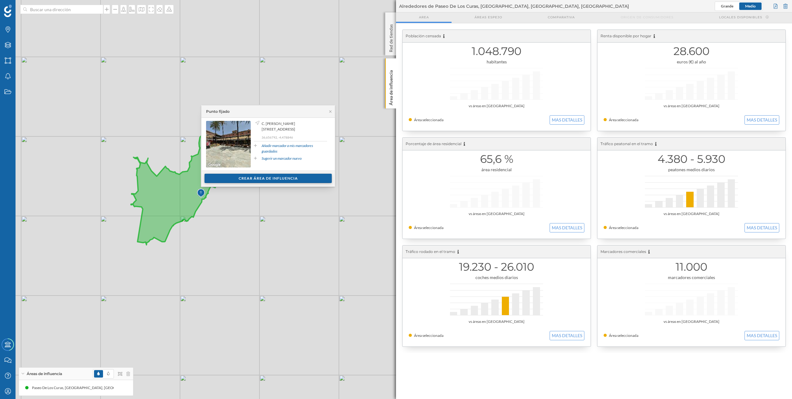
click at [249, 176] on div "Crear área de influencia" at bounding box center [268, 178] width 127 height 9
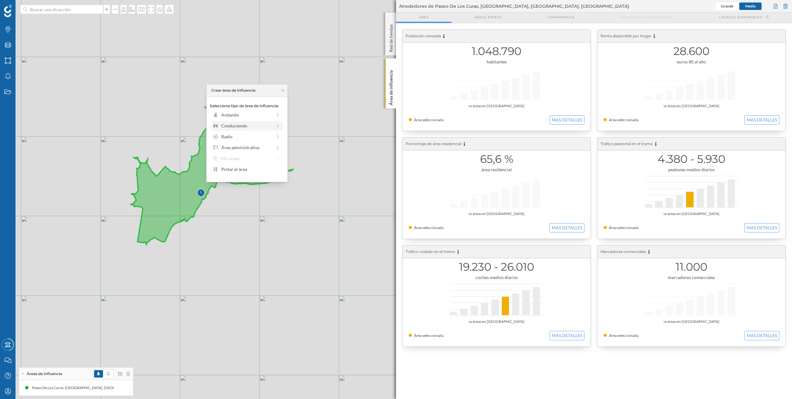
click at [260, 126] on div "Conduciendo" at bounding box center [246, 125] width 51 height 7
click at [264, 123] on div "0 min. 3 min. 5 min. 7 min. 10 min. 12 min. 15 min. 20 min. 30 min. 45 min. 50 …" at bounding box center [247, 124] width 69 height 2
click at [265, 170] on div "Crear área de influencia" at bounding box center [247, 169] width 75 height 9
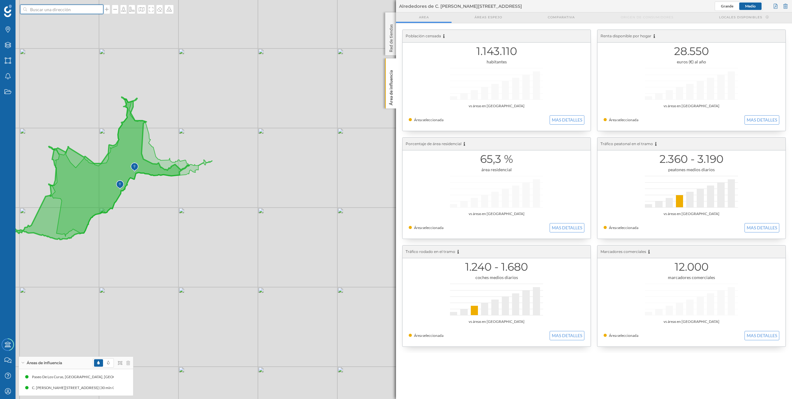
click at [58, 11] on input at bounding box center [62, 9] width 70 height 9
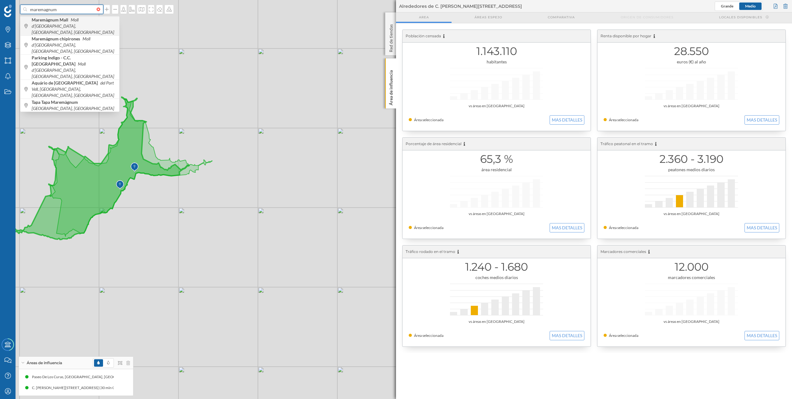
type input "maremagnum"
click at [59, 20] on b "Maremàgnum Mall" at bounding box center [51, 19] width 38 height 5
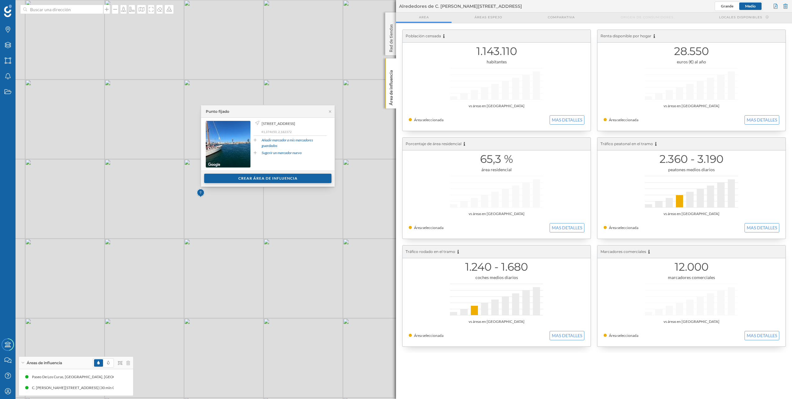
click at [281, 178] on div "Crear área de influencia" at bounding box center [267, 178] width 127 height 9
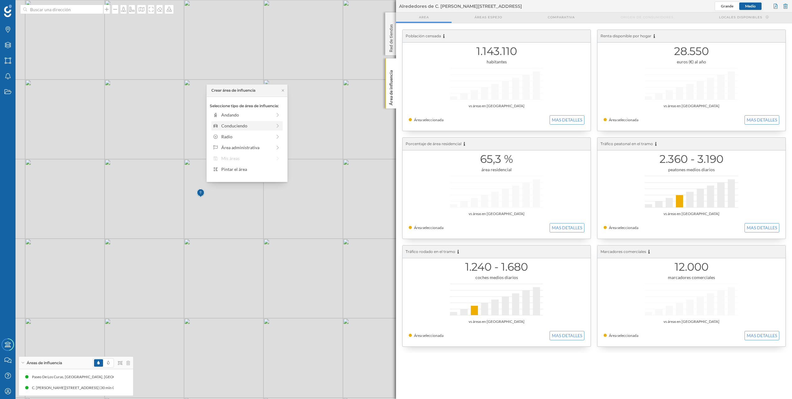
click at [256, 124] on div "Conduciendo" at bounding box center [246, 125] width 51 height 7
drag, startPoint x: 263, startPoint y: 122, endPoint x: 270, endPoint y: 130, distance: 10.6
click at [263, 122] on div at bounding box center [263, 122] width 1 height 2
click at [262, 169] on div "Crear área de influencia" at bounding box center [247, 169] width 75 height 9
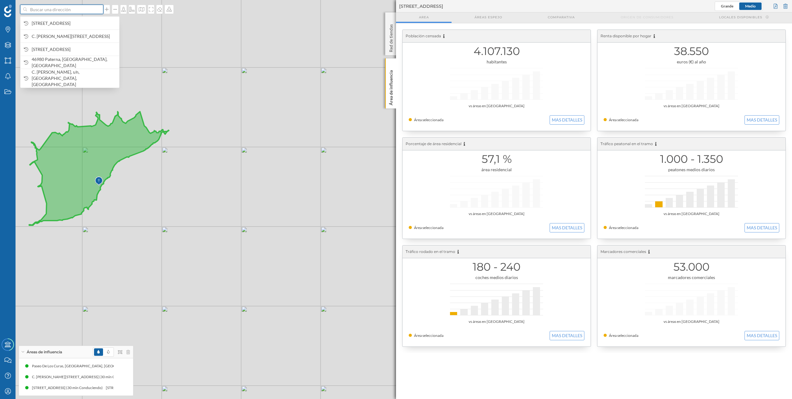
click at [40, 9] on input at bounding box center [62, 9] width 70 height 9
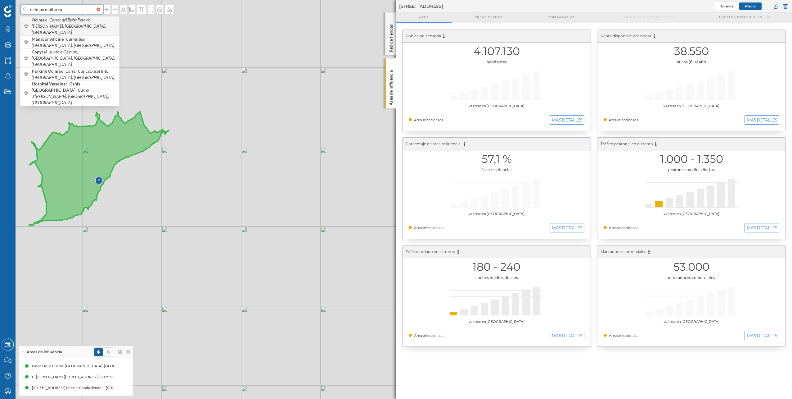
type input "ocimax mallorca"
click at [54, 22] on icon "Carrer del Bisbe Pere de [PERSON_NAME], [GEOGRAPHIC_DATA], [GEOGRAPHIC_DATA]" at bounding box center [69, 26] width 75 height 18
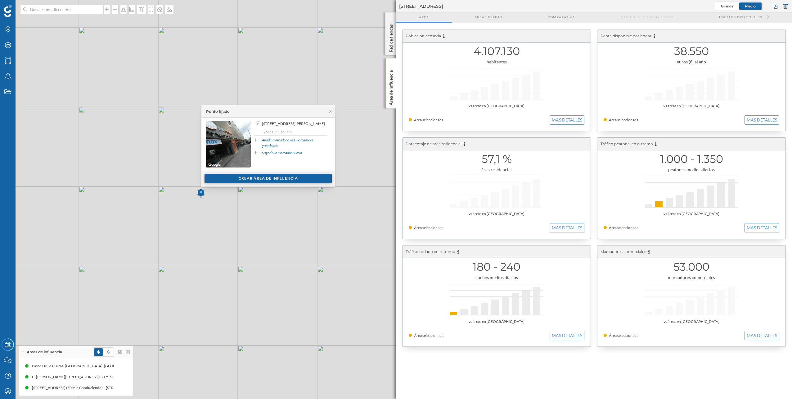
click at [261, 179] on div "Crear área de influencia" at bounding box center [268, 178] width 127 height 9
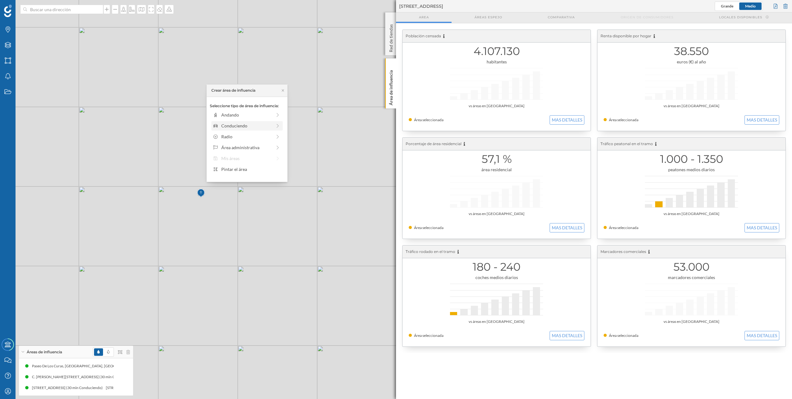
click at [254, 123] on div "Conduciendo" at bounding box center [246, 125] width 51 height 7
click at [265, 123] on div "0 min. 3 min. 5 min. 7 min. 10 min. 12 min. 15 min. 20 min. 30 min. 45 min. 50 …" at bounding box center [247, 124] width 69 height 2
click at [269, 171] on div "Crear área de influencia" at bounding box center [247, 169] width 75 height 9
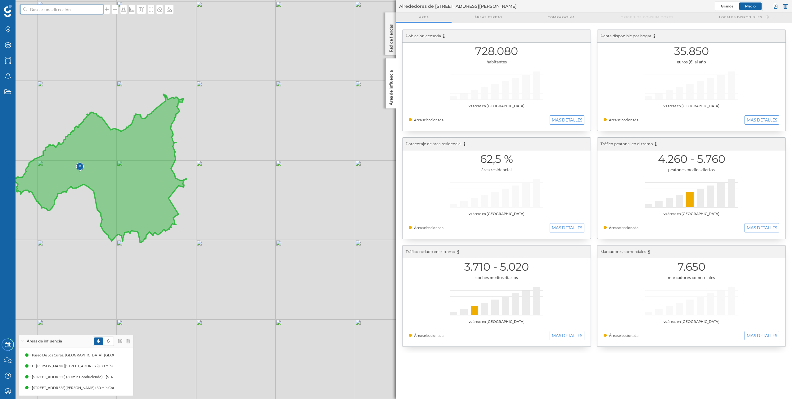
click at [53, 11] on input at bounding box center [62, 9] width 70 height 9
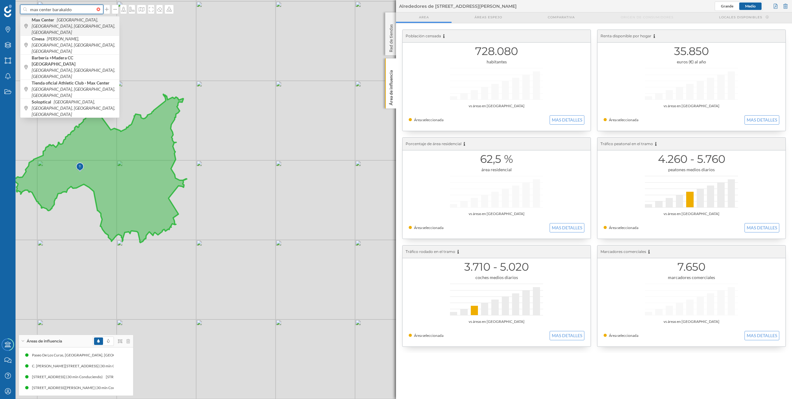
type input "max center barakaldo"
click at [45, 26] on icon "[GEOGRAPHIC_DATA], [GEOGRAPHIC_DATA], [GEOGRAPHIC_DATA], [GEOGRAPHIC_DATA]" at bounding box center [74, 26] width 84 height 18
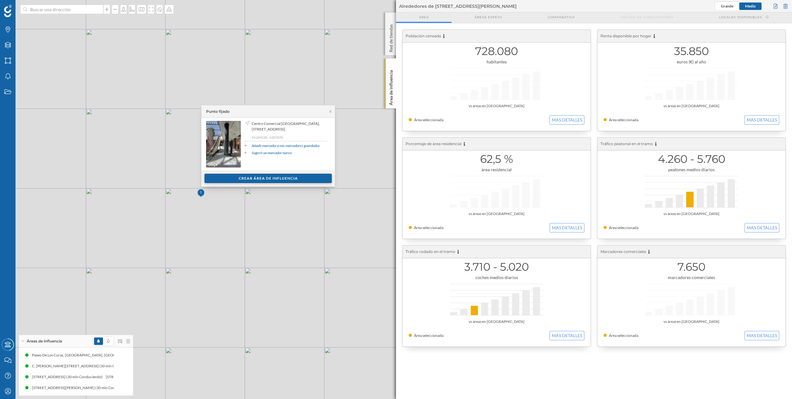
click at [230, 178] on div "Crear área de influencia" at bounding box center [268, 178] width 127 height 9
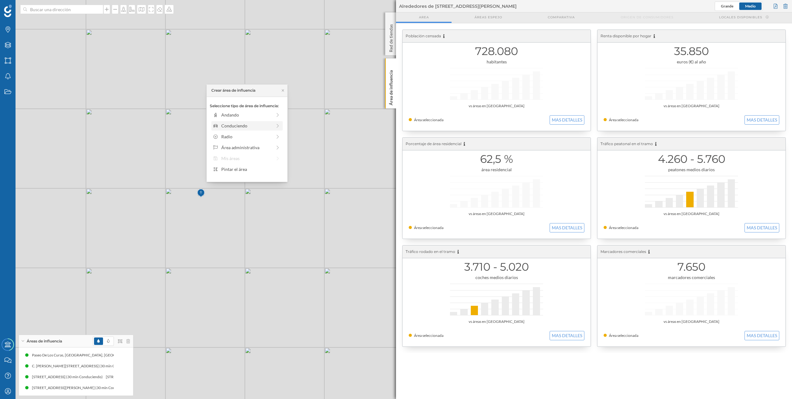
click at [242, 127] on div "Conduciendo" at bounding box center [246, 125] width 51 height 7
click at [264, 123] on div "0 min. 3 min. 5 min. 7 min. 10 min. 12 min. 15 min. 20 min. 30 min. 45 min. 50 …" at bounding box center [247, 124] width 69 height 2
click at [261, 168] on div "Crear área de influencia" at bounding box center [247, 169] width 75 height 9
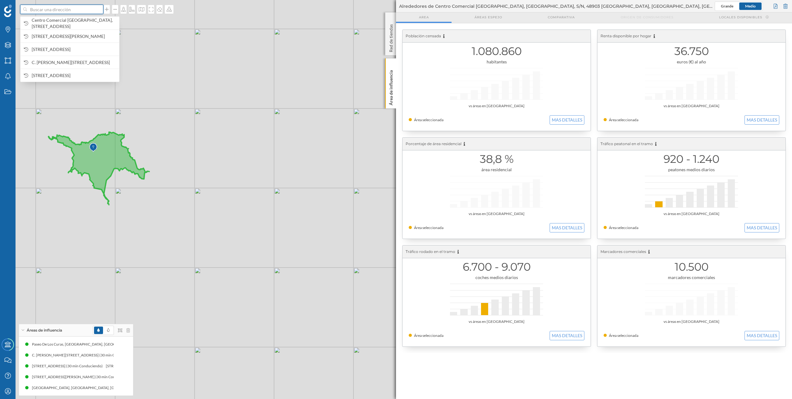
click at [66, 10] on input at bounding box center [62, 9] width 70 height 9
type input "vilablareix"
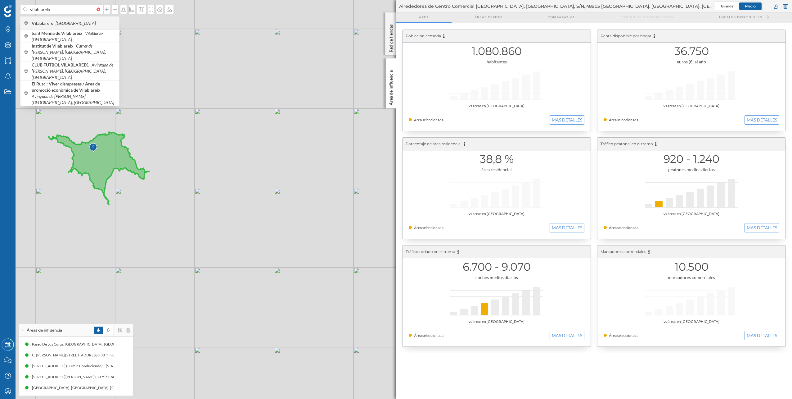
click at [70, 19] on div "Vilablareix [GEOGRAPHIC_DATA]" at bounding box center [69, 22] width 99 height 13
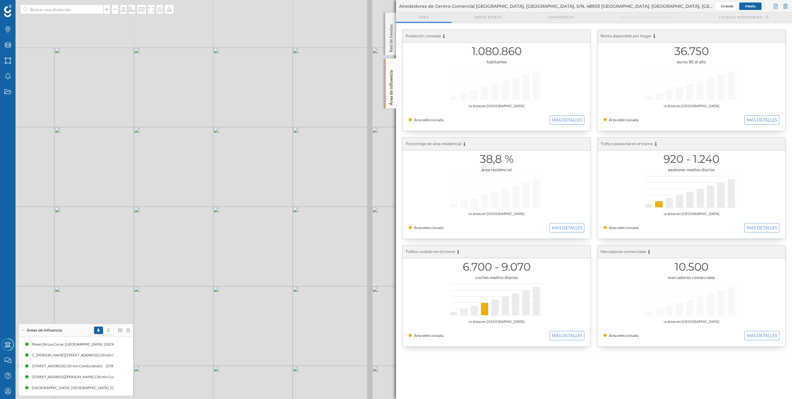
drag, startPoint x: 194, startPoint y: 219, endPoint x: 230, endPoint y: 300, distance: 89.0
click at [229, 303] on div "© Mapbox © OpenStreetMap Improve this map" at bounding box center [396, 199] width 792 height 399
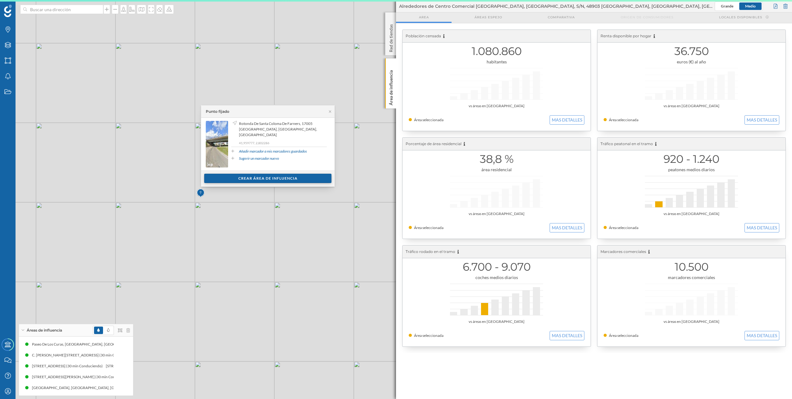
click at [248, 179] on div "Crear área de influencia" at bounding box center [267, 178] width 127 height 9
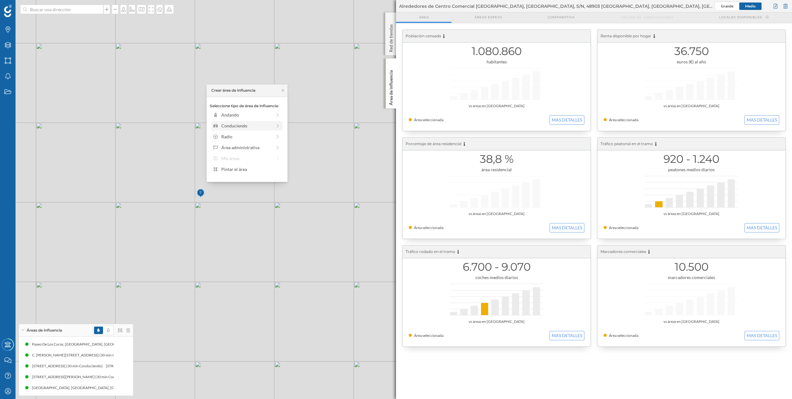
click at [253, 128] on div "Conduciendo" at bounding box center [246, 125] width 51 height 7
click at [270, 123] on div "0 min. 3 min. 5 min. 7 min. 10 min. 12 min. 15 min. 20 min. 30 min. 45 min. 50 …" at bounding box center [247, 124] width 69 height 2
click at [263, 123] on div at bounding box center [241, 124] width 57 height 2
click at [257, 170] on div "Crear área de influencia" at bounding box center [247, 169] width 75 height 9
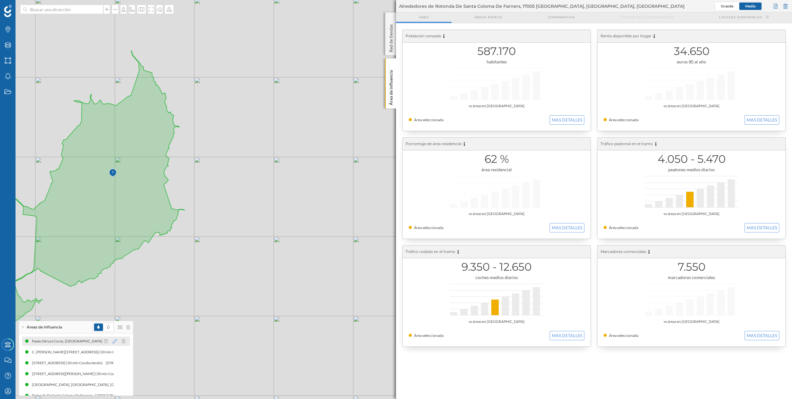
click at [113, 341] on icon at bounding box center [115, 341] width 4 height 4
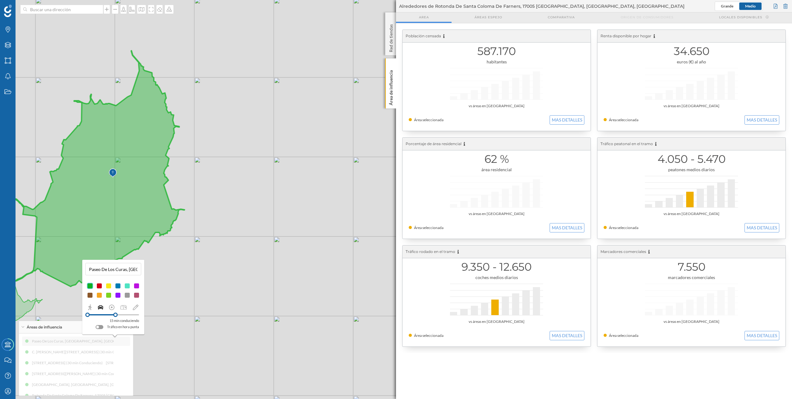
drag, startPoint x: 124, startPoint y: 315, endPoint x: 116, endPoint y: 318, distance: 8.4
click at [116, 318] on div "15 min conduciendo Tráfico en hora punta" at bounding box center [114, 321] width 52 height 18
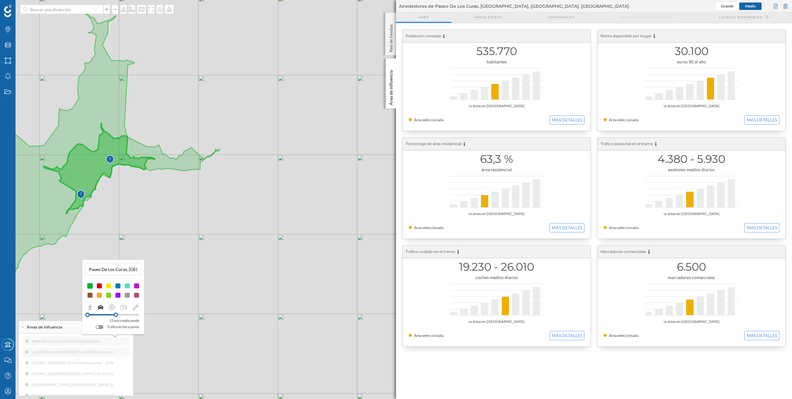
click at [101, 351] on div "Paseo De Los Curas (15 min Conduciendo) C. [PERSON_NAME][STREET_ADDRESS] (30 mi…" at bounding box center [76, 368] width 108 height 64
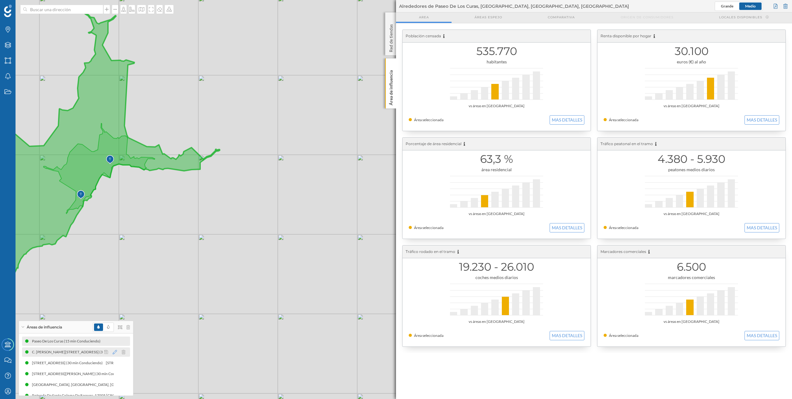
click at [114, 351] on icon at bounding box center [115, 352] width 4 height 4
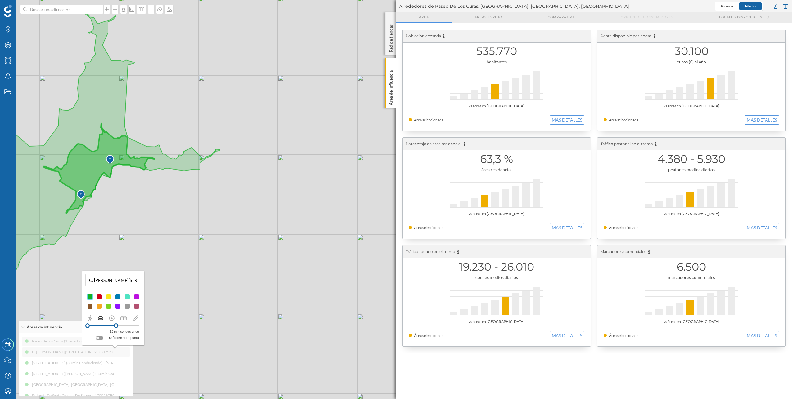
drag, startPoint x: 124, startPoint y: 327, endPoint x: 116, endPoint y: 327, distance: 7.8
click at [116, 327] on div at bounding box center [116, 325] width 4 height 4
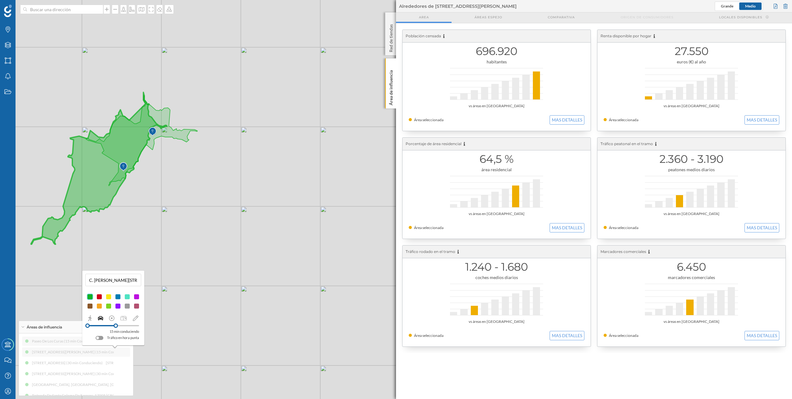
click at [96, 362] on div "Paseo De Los Curas (15 min Conduciendo) [STREET_ADDRESS][PERSON_NAME] (15 min C…" at bounding box center [76, 368] width 108 height 64
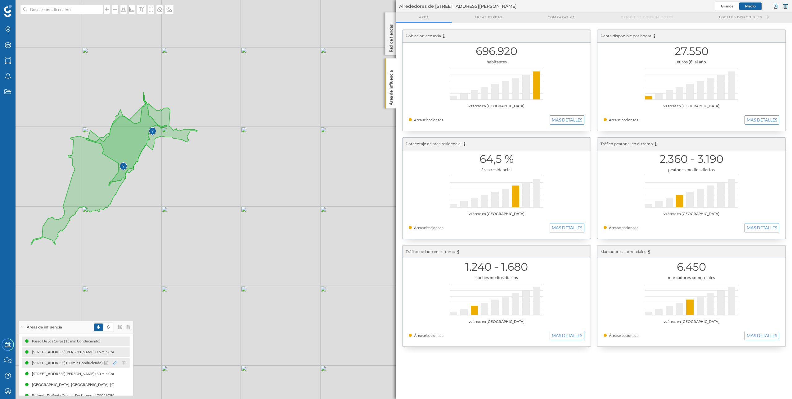
click at [113, 362] on icon at bounding box center [115, 362] width 4 height 4
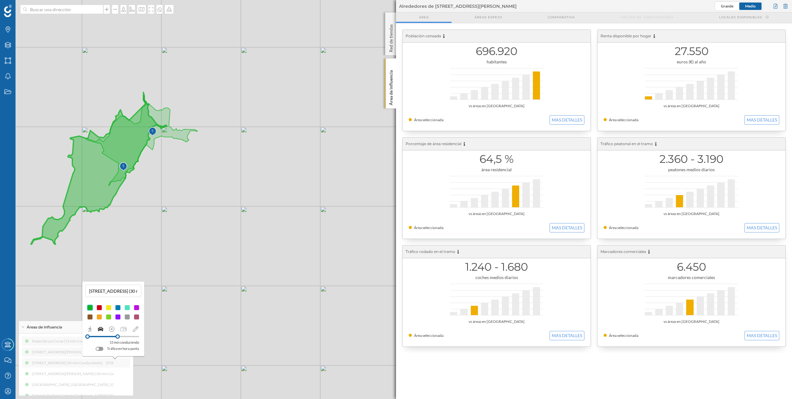
drag, startPoint x: 124, startPoint y: 336, endPoint x: 118, endPoint y: 337, distance: 6.3
click at [118, 337] on div at bounding box center [118, 336] width 4 height 4
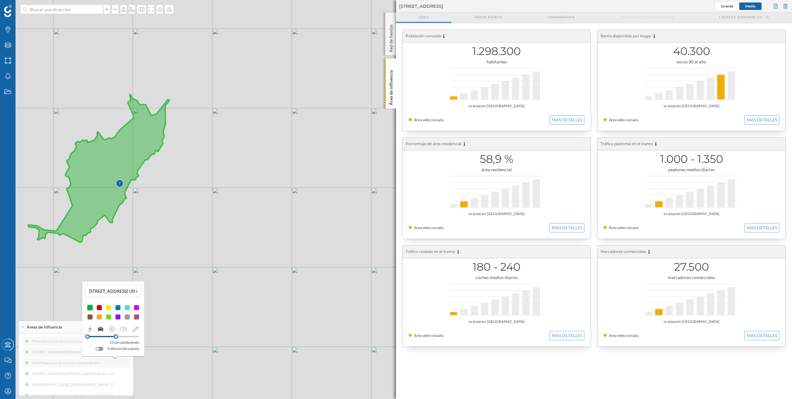
click at [76, 364] on div "[GEOGRAPHIC_DATA] (15 min Conduciendo) [STREET_ADDRESS][PERSON_NAME] (15 min Co…" at bounding box center [76, 368] width 108 height 64
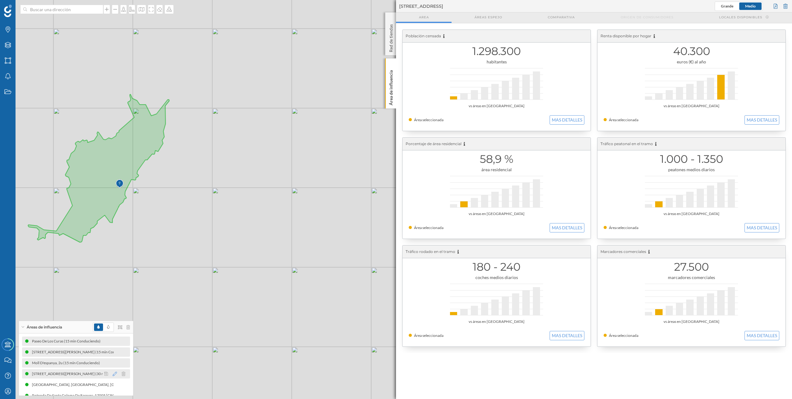
click at [113, 374] on icon at bounding box center [115, 373] width 4 height 4
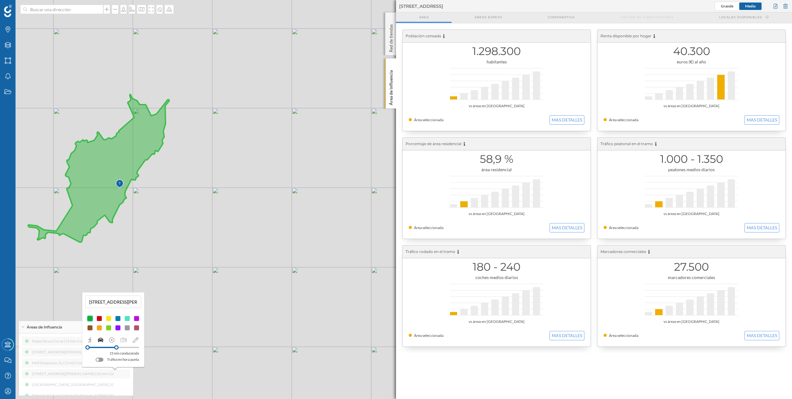
drag, startPoint x: 124, startPoint y: 347, endPoint x: 116, endPoint y: 348, distance: 7.2
click at [116, 348] on div at bounding box center [116, 347] width 4 height 4
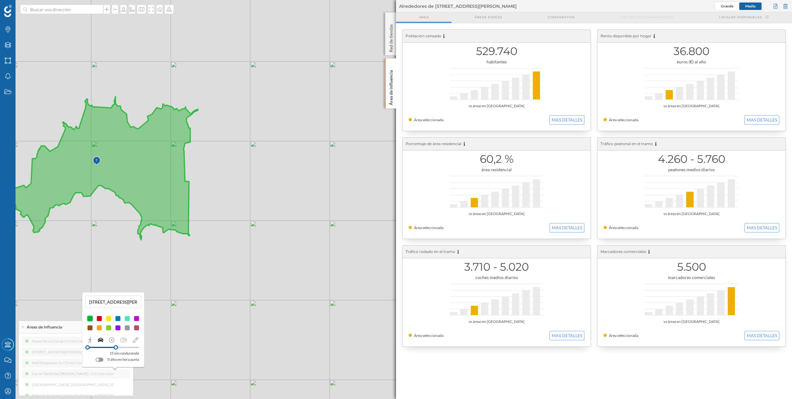
click at [58, 366] on div "Paseo De Los Curas (15 min Conduciendo) [STREET_ADDRESS][PERSON_NAME] (15 min C…" at bounding box center [76, 368] width 108 height 64
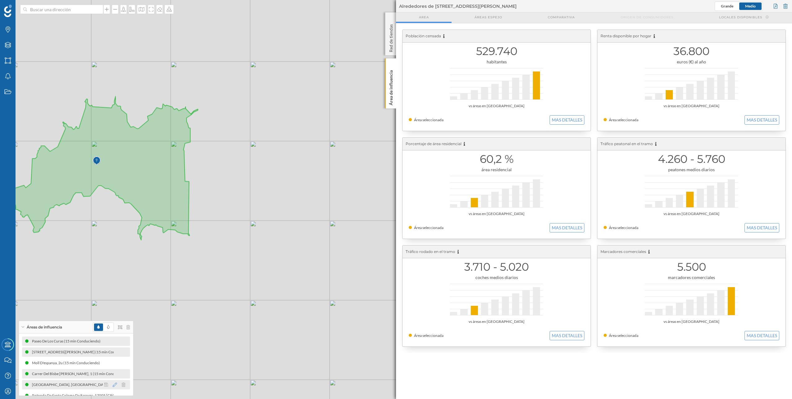
click at [114, 383] on icon at bounding box center [115, 384] width 4 height 4
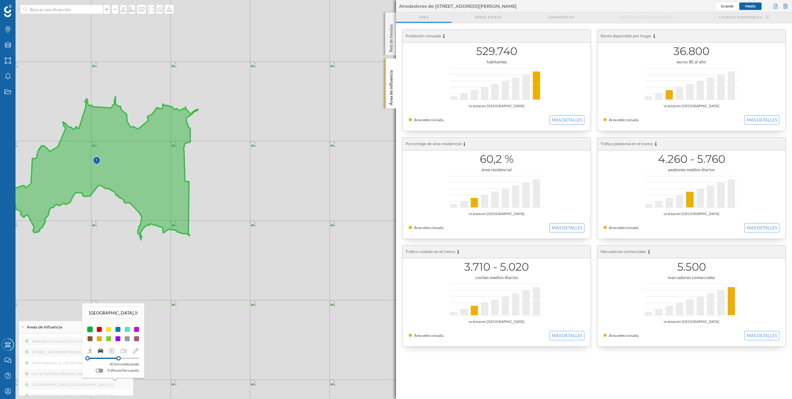
drag, startPoint x: 124, startPoint y: 358, endPoint x: 117, endPoint y: 359, distance: 6.6
click at [117, 359] on div at bounding box center [118, 358] width 4 height 4
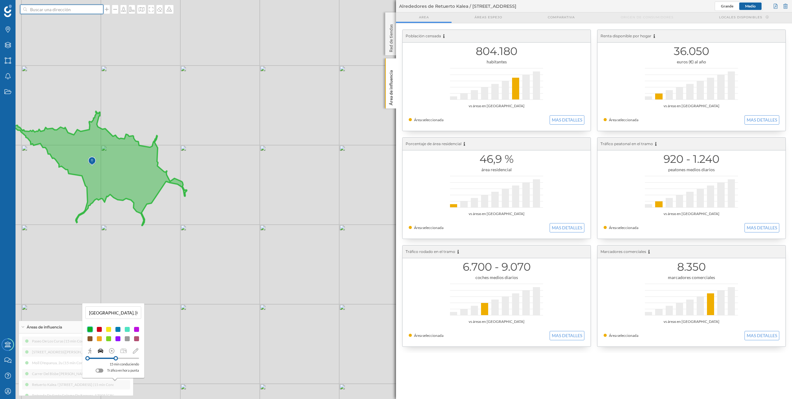
click at [47, 11] on input at bounding box center [62, 9] width 70 height 9
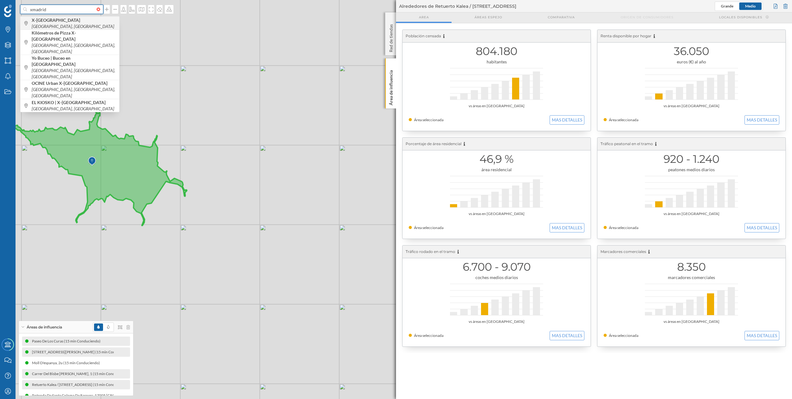
type input "xmadrid"
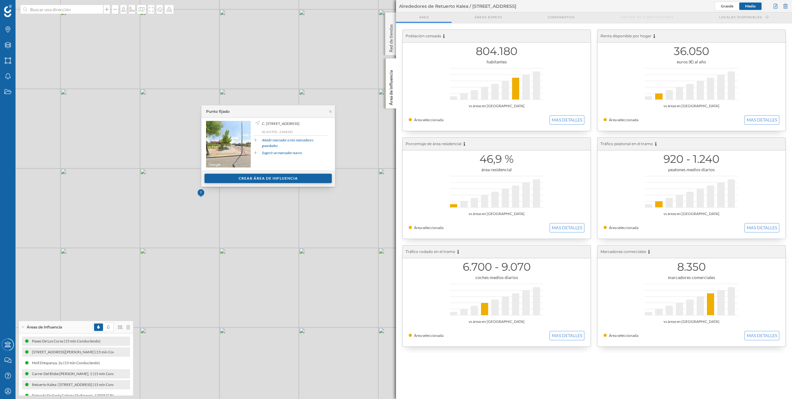
click at [274, 176] on div "Crear área de influencia" at bounding box center [268, 178] width 127 height 9
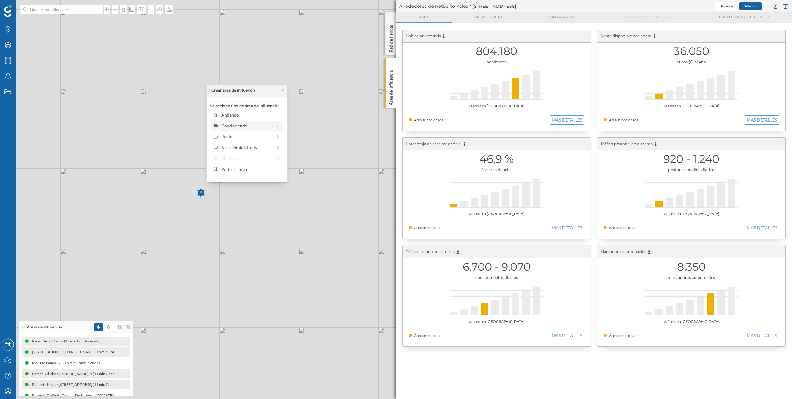
click at [256, 129] on div "Conduciendo" at bounding box center [246, 125] width 51 height 7
click at [251, 126] on div "0 min. 3 min. 5 min. 7 min. 10 min. 12 min. 15 min. 20 min. 30 min. 45 min. 50 …" at bounding box center [247, 124] width 69 height 8
click at [252, 167] on div "Crear área de influencia" at bounding box center [247, 169] width 75 height 9
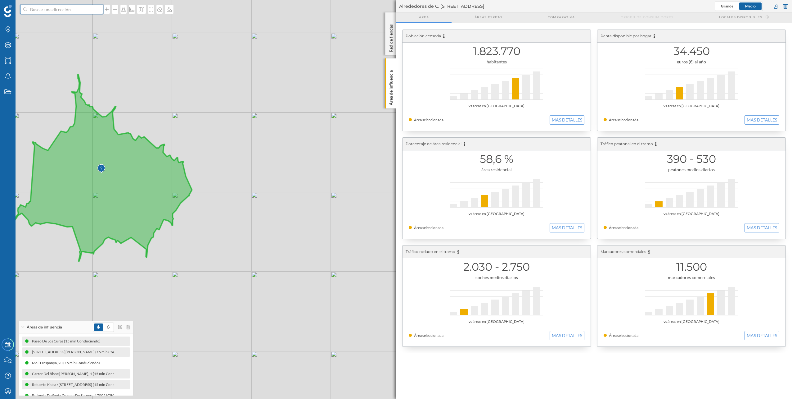
click at [48, 9] on input at bounding box center [62, 9] width 70 height 9
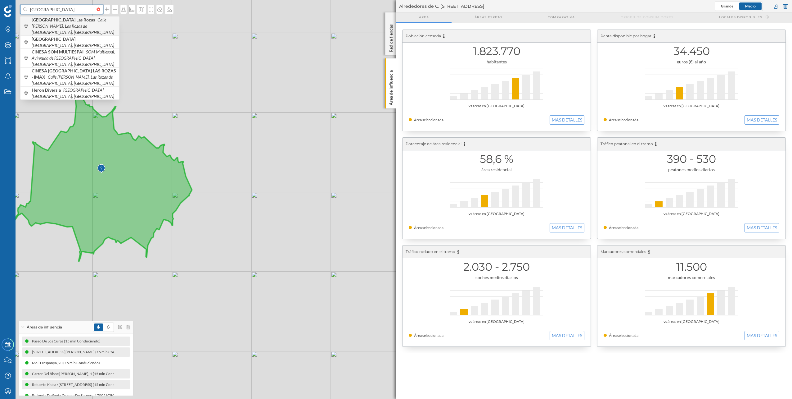
type input "[GEOGRAPHIC_DATA]"
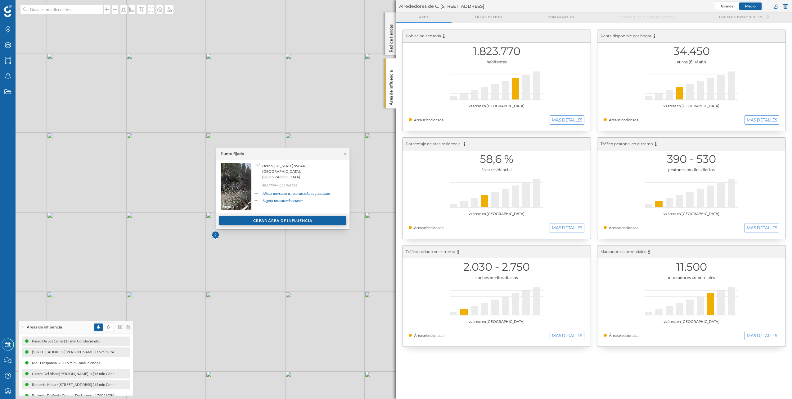
click at [293, 219] on div "Crear área de influencia" at bounding box center [282, 220] width 127 height 9
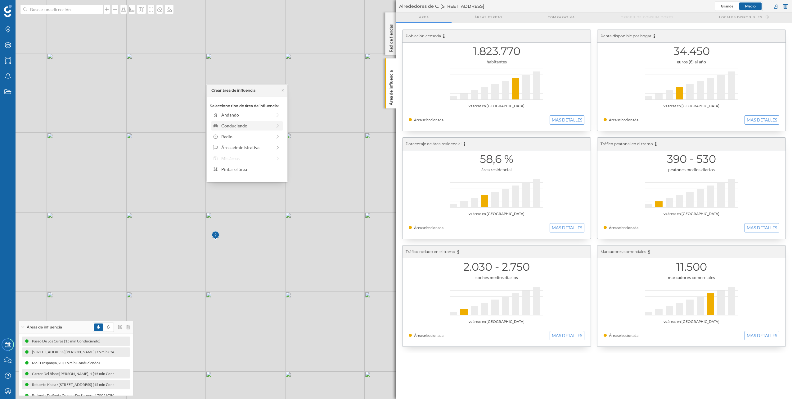
click at [245, 129] on div "Conduciendo" at bounding box center [246, 125] width 51 height 7
click at [250, 123] on div "0 min. 3 min. 5 min. 7 min. 10 min. 12 min. 15 min. 20 min. 30 min. 45 min. 50 …" at bounding box center [247, 124] width 69 height 2
click at [252, 170] on div "Crear área de influencia" at bounding box center [247, 169] width 75 height 9
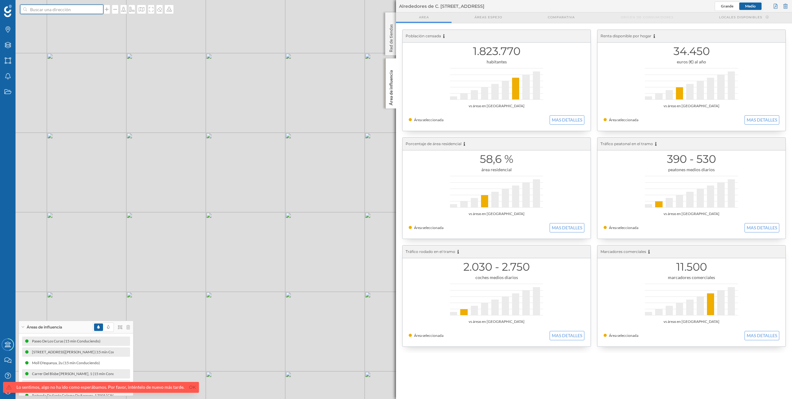
click at [65, 11] on input at bounding box center [62, 9] width 70 height 9
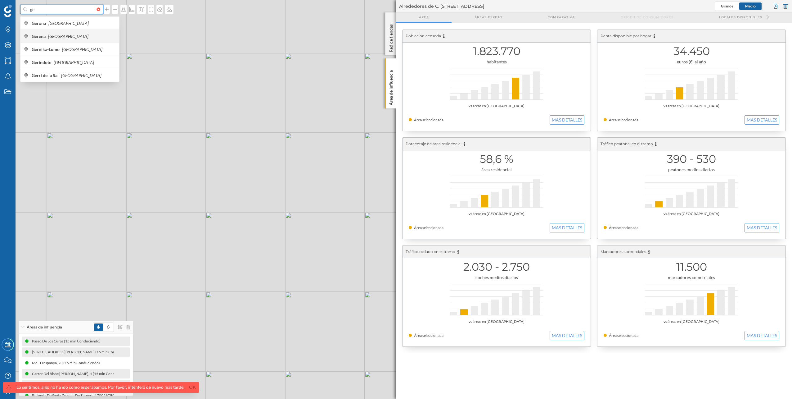
type input "g"
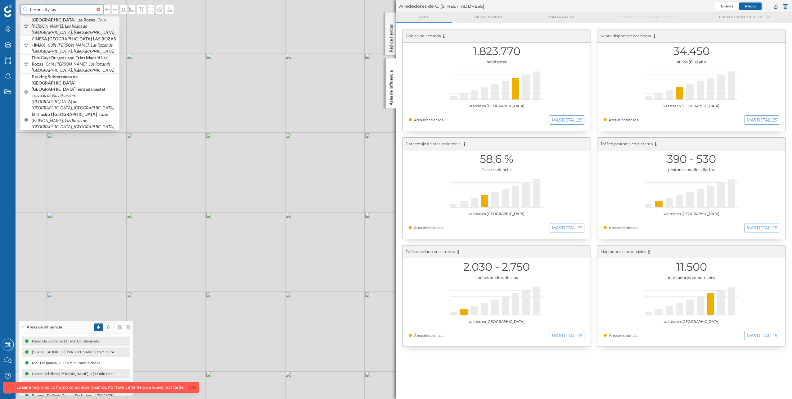
type input "heron city las"
click at [80, 25] on icon "Calle [PERSON_NAME], Las Rozas de [GEOGRAPHIC_DATA], [GEOGRAPHIC_DATA]" at bounding box center [73, 26] width 83 height 18
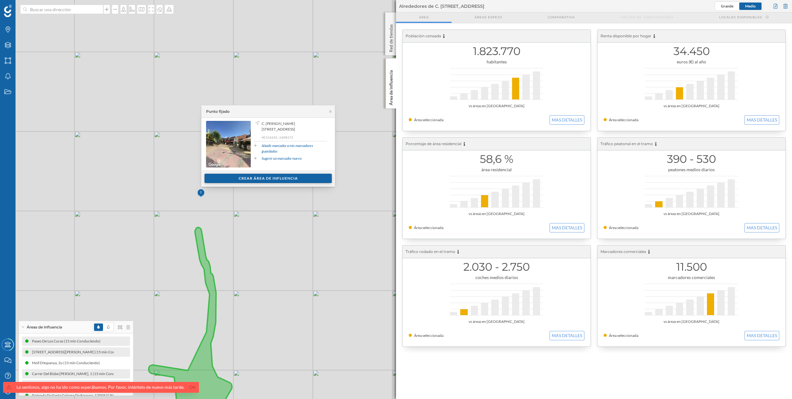
click at [256, 178] on div "Crear área de influencia" at bounding box center [268, 178] width 127 height 9
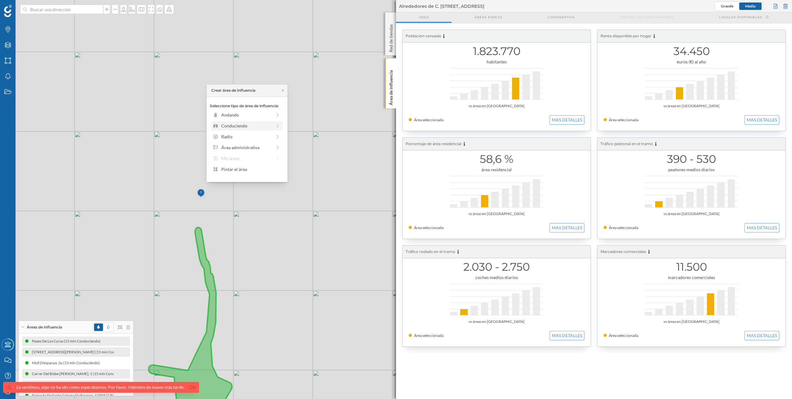
click at [244, 124] on div "Conduciendo" at bounding box center [246, 125] width 51 height 7
click at [258, 123] on div "0 min. 3 min. 5 min. 7 min. 10 min. 12 min. 15 min. 20 min. 30 min. 45 min. 50 …" at bounding box center [247, 124] width 69 height 2
click at [250, 123] on div at bounding box center [235, 124] width 44 height 2
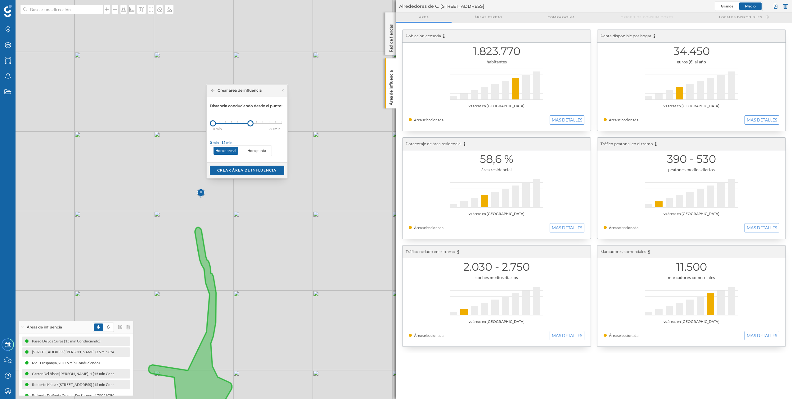
click at [254, 165] on div "Crear área de influencia" at bounding box center [247, 170] width 81 height 16
click at [254, 167] on div "Crear área de influencia" at bounding box center [247, 169] width 75 height 9
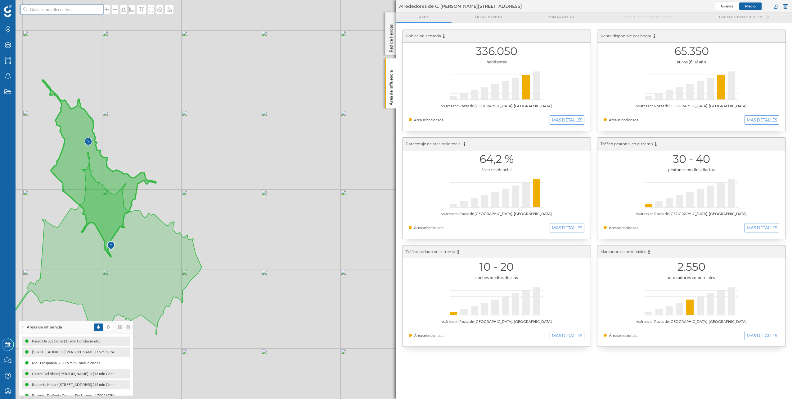
click at [50, 10] on input at bounding box center [62, 9] width 70 height 9
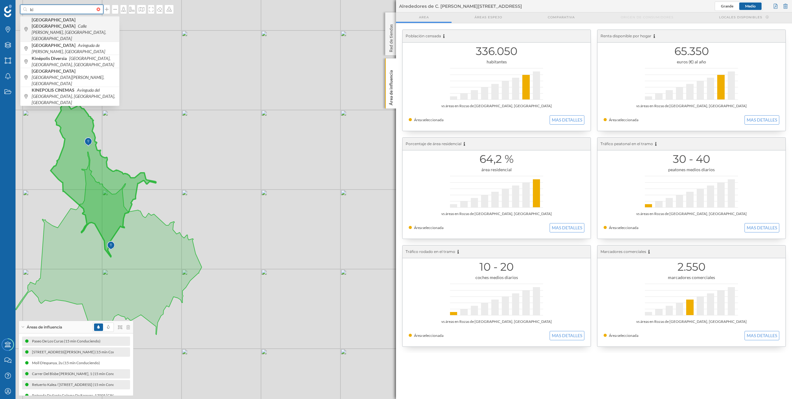
type input "k"
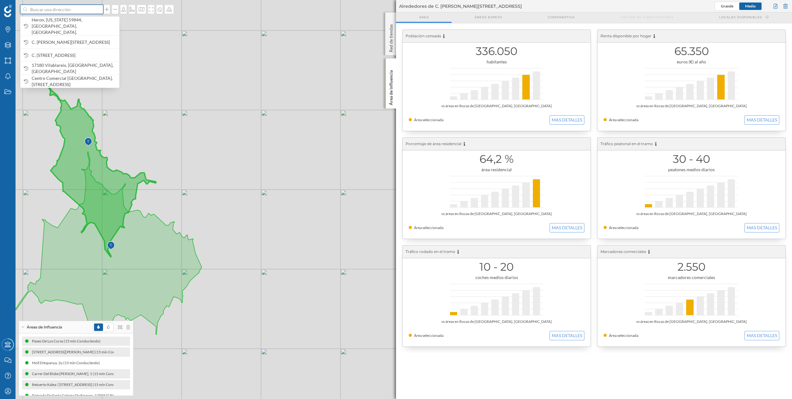
click at [60, 11] on input at bounding box center [62, 9] width 70 height 9
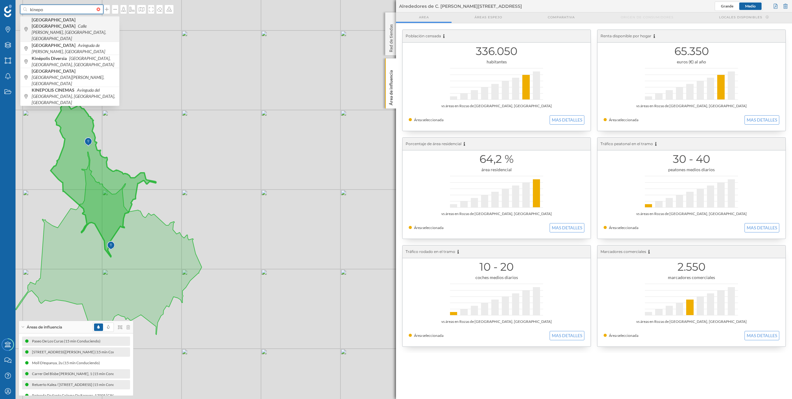
type input "kinepo"
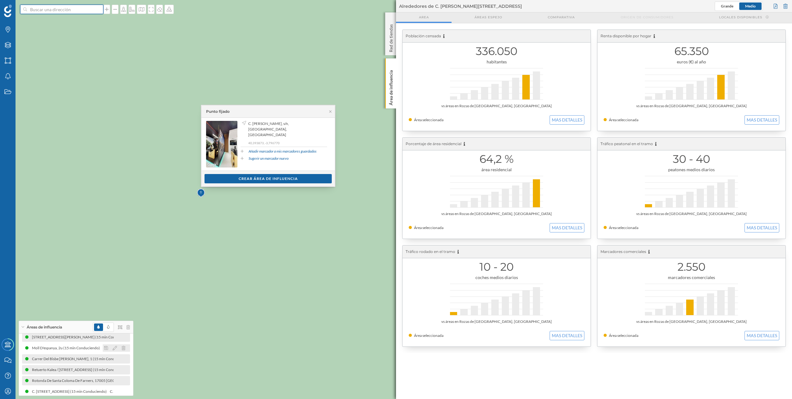
scroll to position [29, 0]
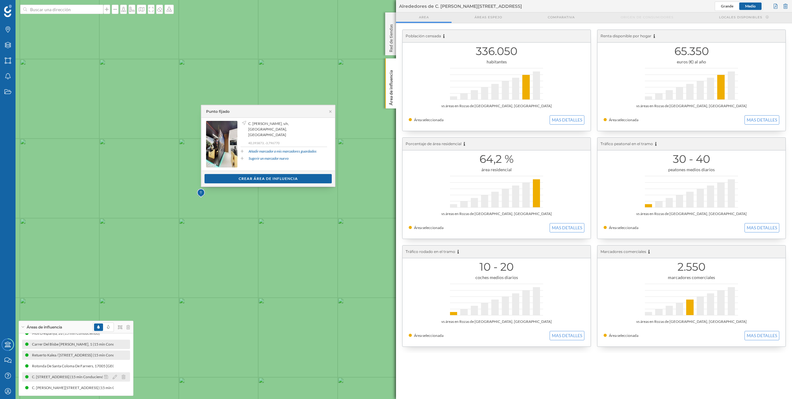
click at [63, 379] on div "C. [STREET_ADDRESS] (15 min Conduciendo)" at bounding box center [24, 377] width 78 height 6
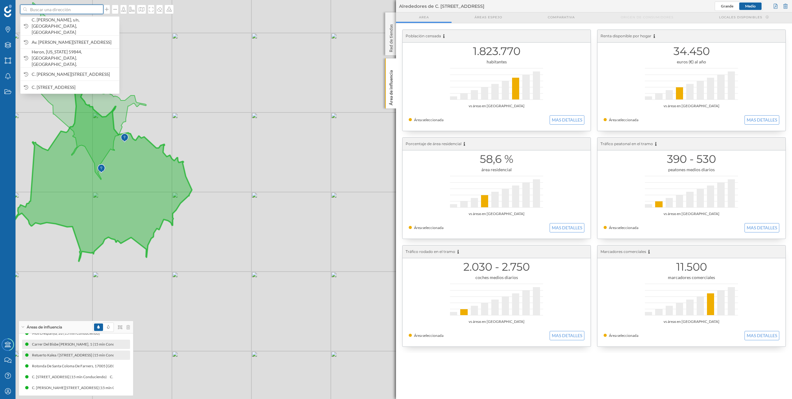
click at [53, 10] on input at bounding box center [62, 9] width 70 height 9
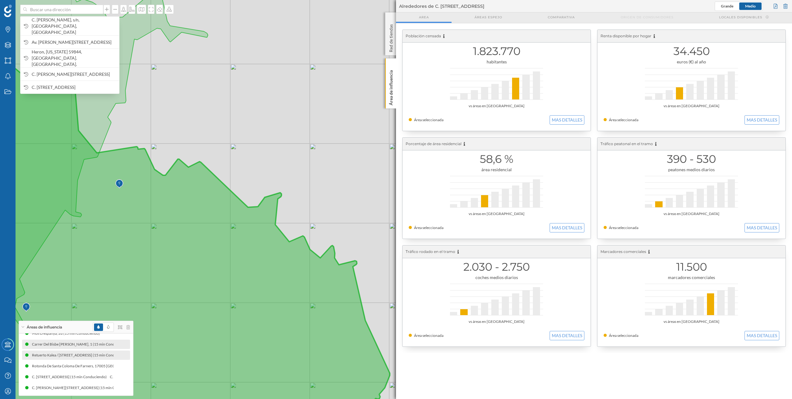
click at [120, 184] on img at bounding box center [120, 184] width 8 height 12
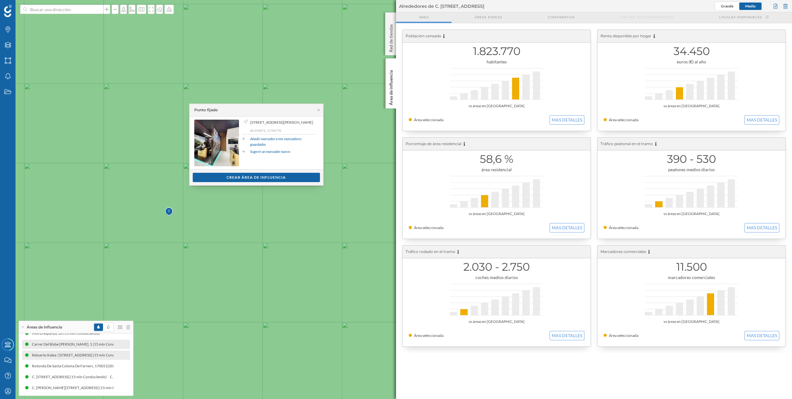
click at [170, 213] on img at bounding box center [169, 212] width 8 height 12
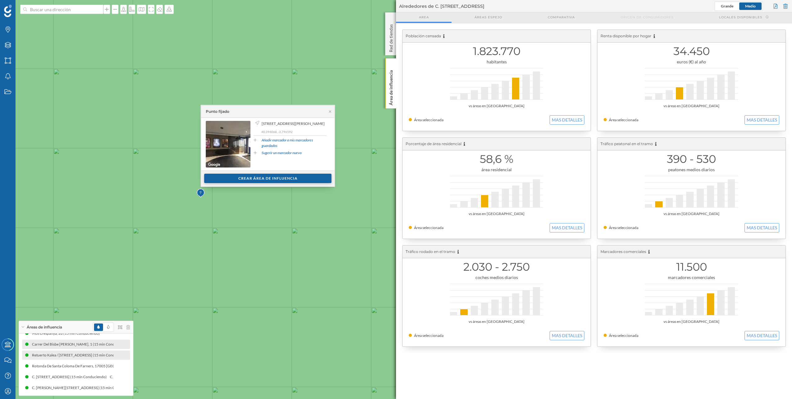
click at [242, 177] on div "Crear área de influencia" at bounding box center [267, 178] width 127 height 9
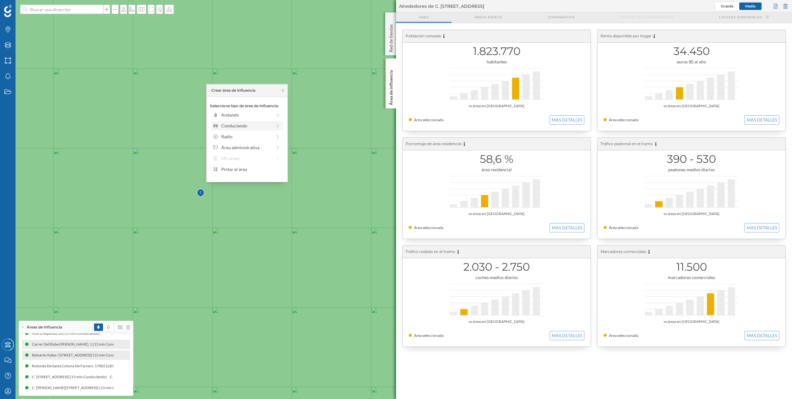
click at [239, 128] on div "Conduciendo" at bounding box center [246, 125] width 51 height 7
click at [256, 124] on div "0 min. 3 min. 5 min. 7 min. 10 min. 12 min. 15 min. 20 min. 30 min. 45 min. 50 …" at bounding box center [247, 124] width 69 height 2
drag, startPoint x: 252, startPoint y: 124, endPoint x: 253, endPoint y: 127, distance: 3.3
click at [252, 124] on div "0 min. 3 min. 5 min. 7 min. 10 min. 12 min. 15 min. 20 min. 30 min. 45 min. 50 …" at bounding box center [247, 124] width 69 height 8
click at [251, 170] on div "Crear área de influencia" at bounding box center [247, 169] width 75 height 9
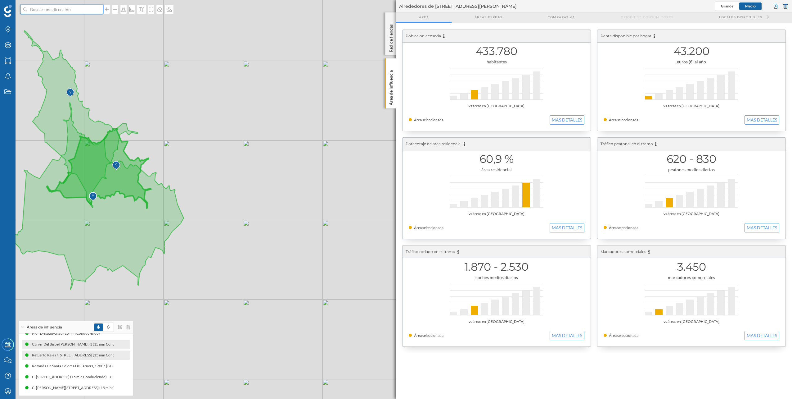
click at [79, 10] on input at bounding box center [62, 9] width 70 height 9
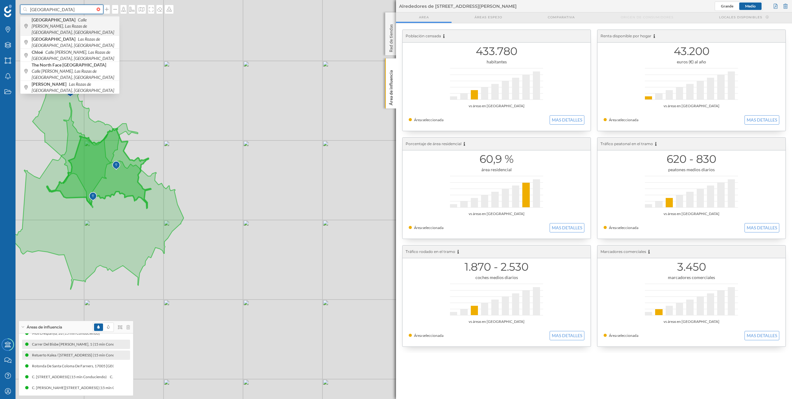
type input "[GEOGRAPHIC_DATA]"
click at [76, 20] on icon "Calle [PERSON_NAME], Las Rozas de [GEOGRAPHIC_DATA], [GEOGRAPHIC_DATA]" at bounding box center [73, 26] width 83 height 18
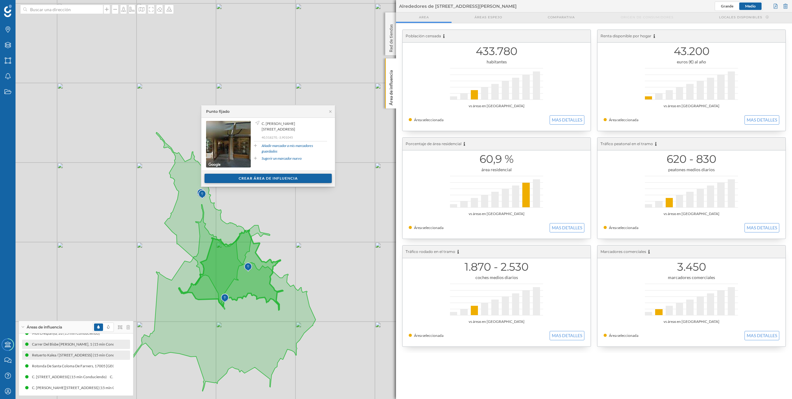
click at [252, 179] on div "Crear área de influencia" at bounding box center [268, 178] width 127 height 9
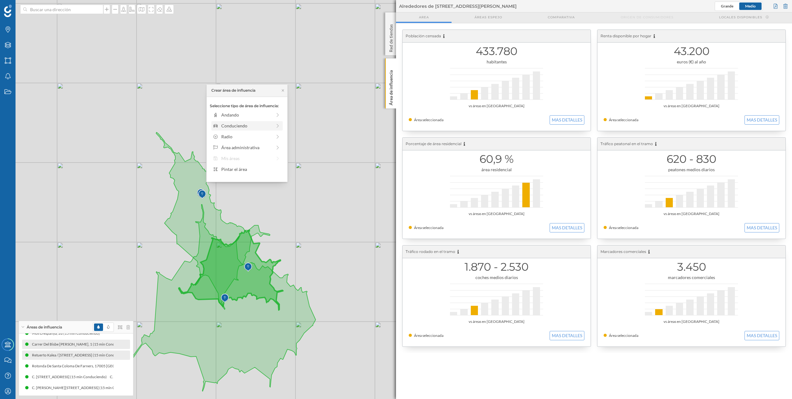
click at [247, 124] on div "Conduciendo" at bounding box center [246, 125] width 51 height 7
click at [247, 125] on div "0 min. 3 min. 5 min. 7 min. 10 min. 12 min. 15 min. 20 min. 30 min. 45 min. 50 …" at bounding box center [247, 124] width 69 height 8
click at [250, 123] on div "0 min. 3 min. 5 min. 7 min. 10 min. 12 min. 15 min. 20 min. 30 min. 45 min. 50 …" at bounding box center [247, 124] width 69 height 2
click at [258, 170] on div "Crear área de influencia" at bounding box center [247, 169] width 75 height 9
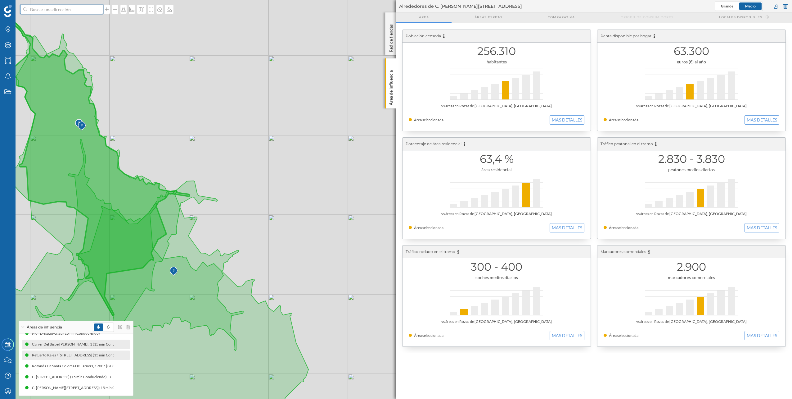
click at [67, 10] on input at bounding box center [62, 9] width 70 height 9
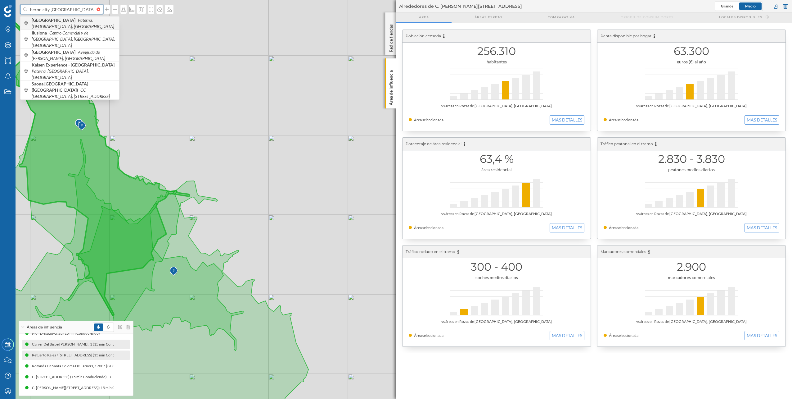
type input "heron city [GEOGRAPHIC_DATA]"
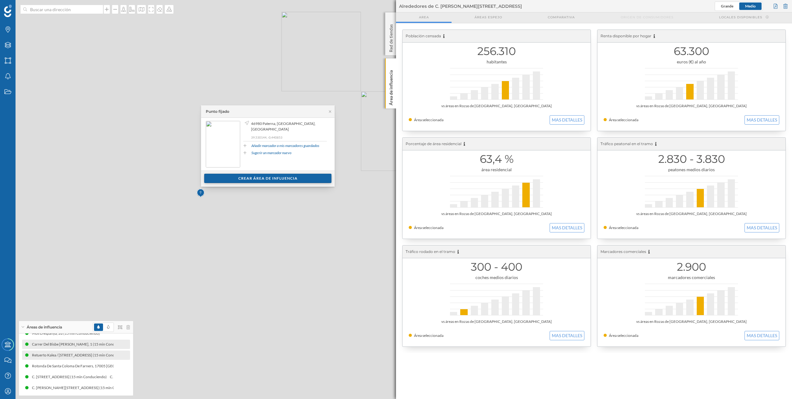
click at [232, 181] on div "Crear área de influencia" at bounding box center [267, 178] width 127 height 9
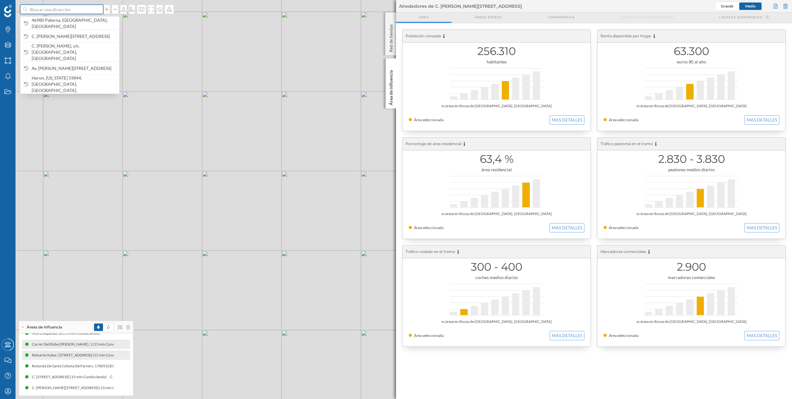
click at [77, 11] on input at bounding box center [62, 9] width 70 height 9
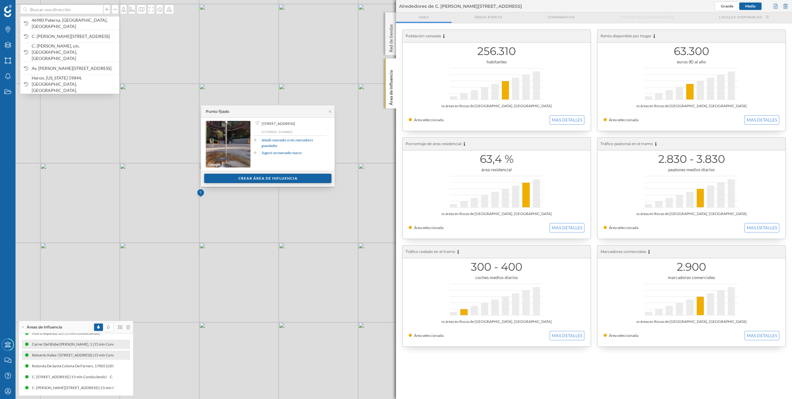
click at [242, 176] on div "Crear área de influencia" at bounding box center [267, 178] width 127 height 9
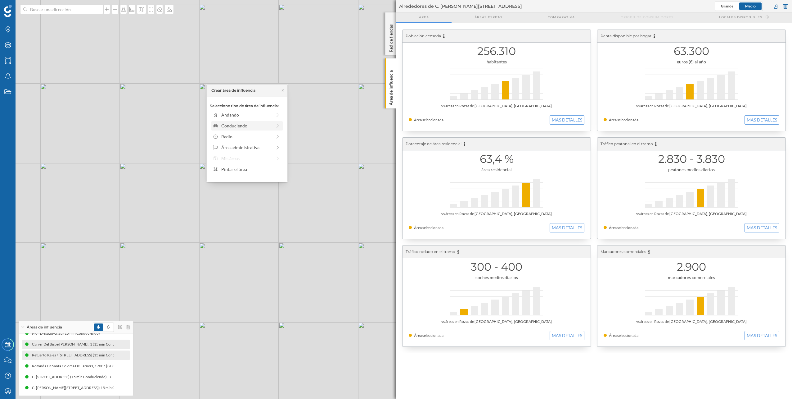
click at [247, 128] on div "Conduciendo" at bounding box center [246, 125] width 51 height 7
click at [258, 121] on div "0 min. 3 min. 5 min. 7 min. 10 min. 12 min. 15 min. 20 min. 30 min. 45 min. 50 …" at bounding box center [247, 124] width 69 height 8
click at [251, 122] on div at bounding box center [250, 122] width 1 height 2
click at [253, 169] on div "Crear área de influencia" at bounding box center [247, 169] width 75 height 9
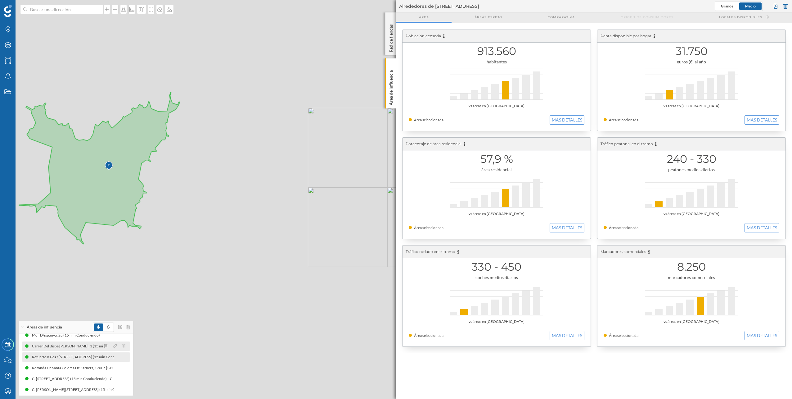
scroll to position [31, 0]
click at [70, 365] on div "Rotonda De Santa Coloma De Farners, 17005 [GEOGRAPHIC_DATA], [GEOGRAPHIC_DATA],…" at bounding box center [134, 364] width 230 height 6
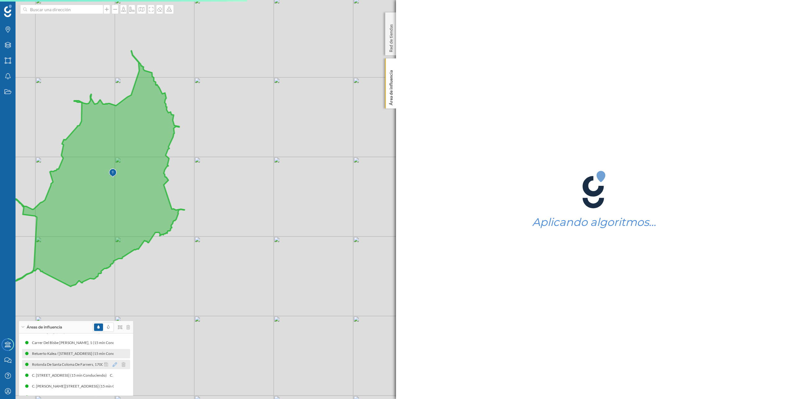
click at [113, 363] on icon at bounding box center [115, 364] width 4 height 4
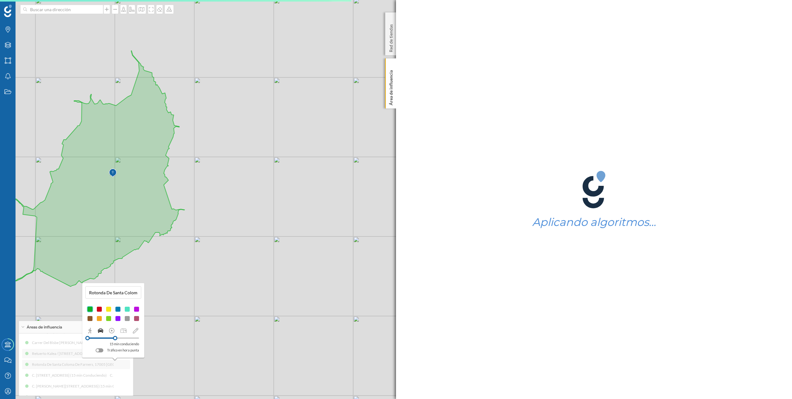
drag, startPoint x: 124, startPoint y: 336, endPoint x: 115, endPoint y: 336, distance: 9.0
click at [115, 336] on div at bounding box center [115, 338] width 4 height 4
